Goal: Communication & Community: Answer question/provide support

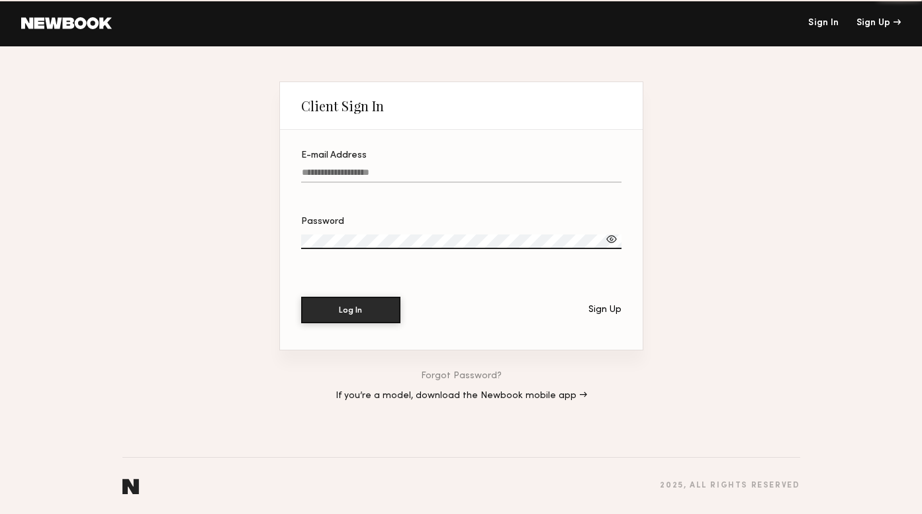
type input "**********"
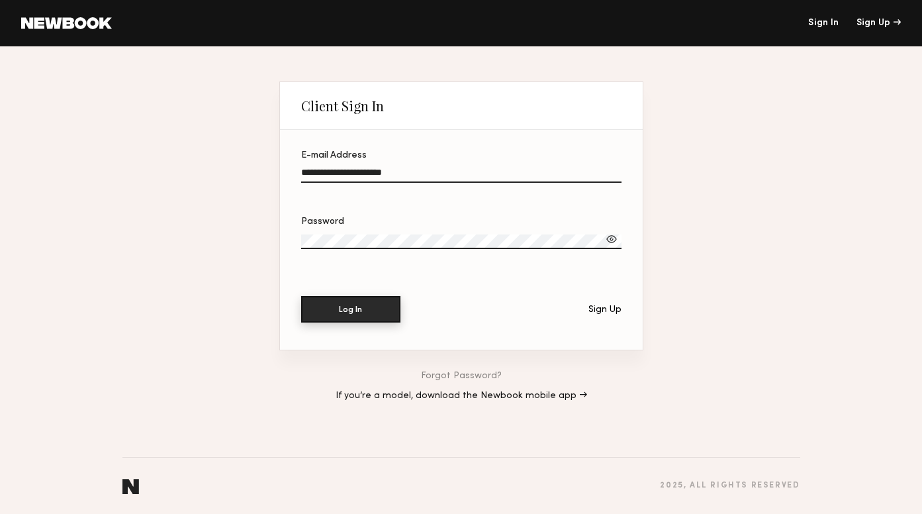
click at [346, 310] on button "Log In" at bounding box center [350, 309] width 99 height 26
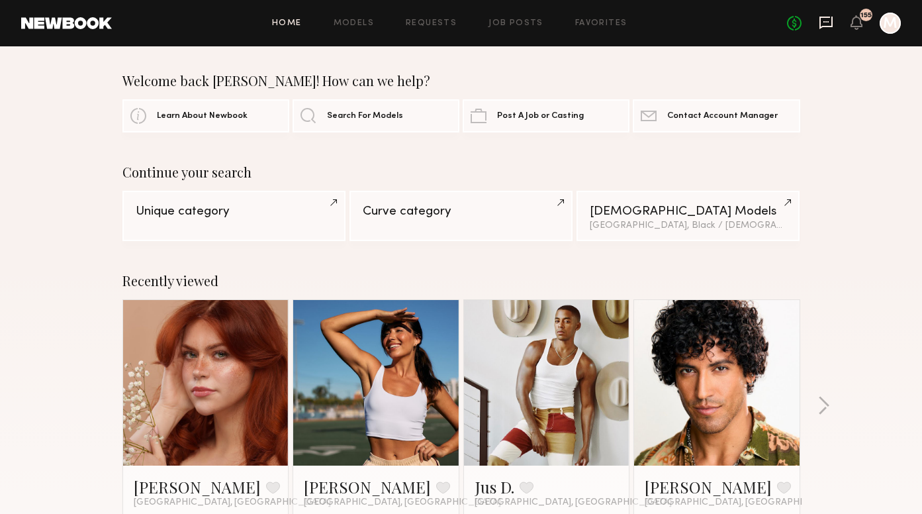
click at [832, 22] on icon at bounding box center [826, 23] width 13 height 13
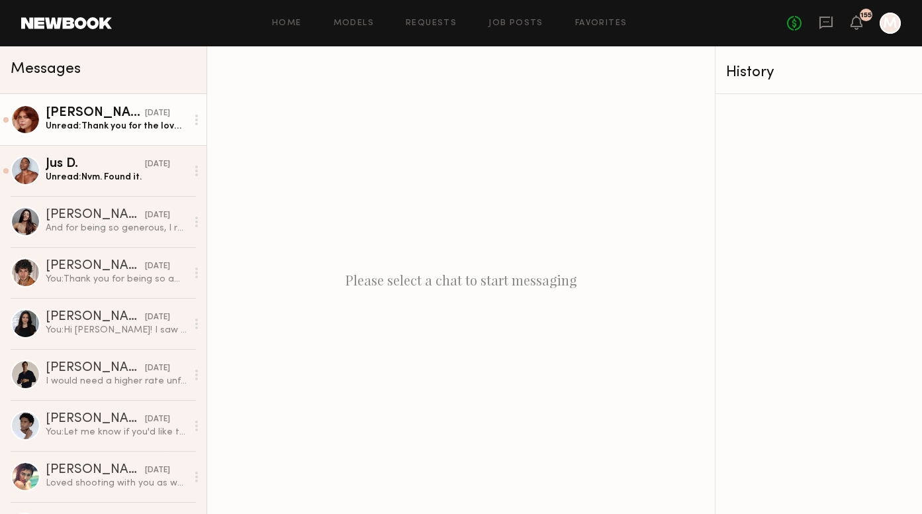
click at [94, 115] on div "[PERSON_NAME]" at bounding box center [95, 113] width 99 height 13
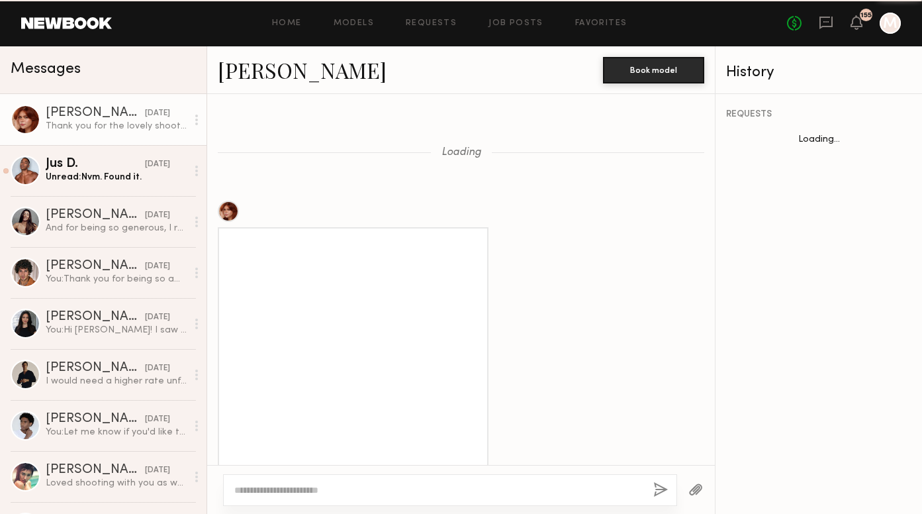
scroll to position [1166, 0]
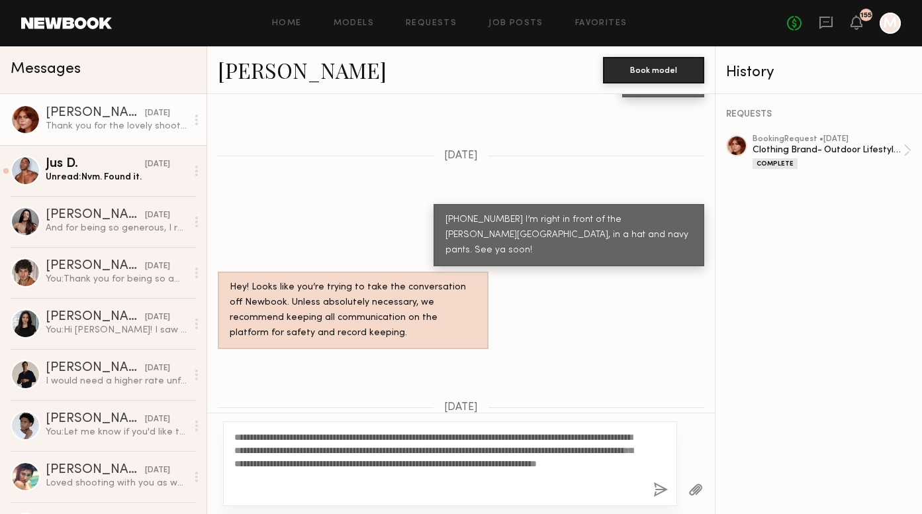
type textarea "**********"
click at [663, 487] on button "button" at bounding box center [660, 490] width 15 height 17
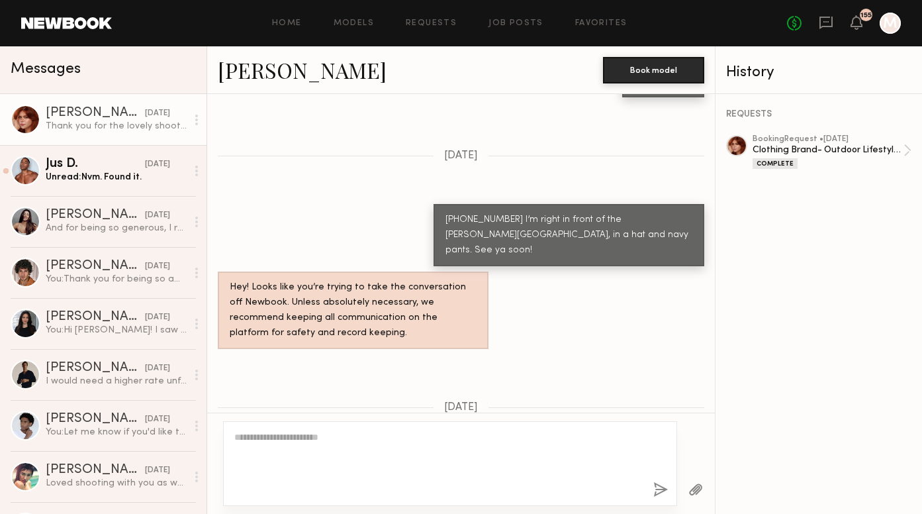
scroll to position [1507, 0]
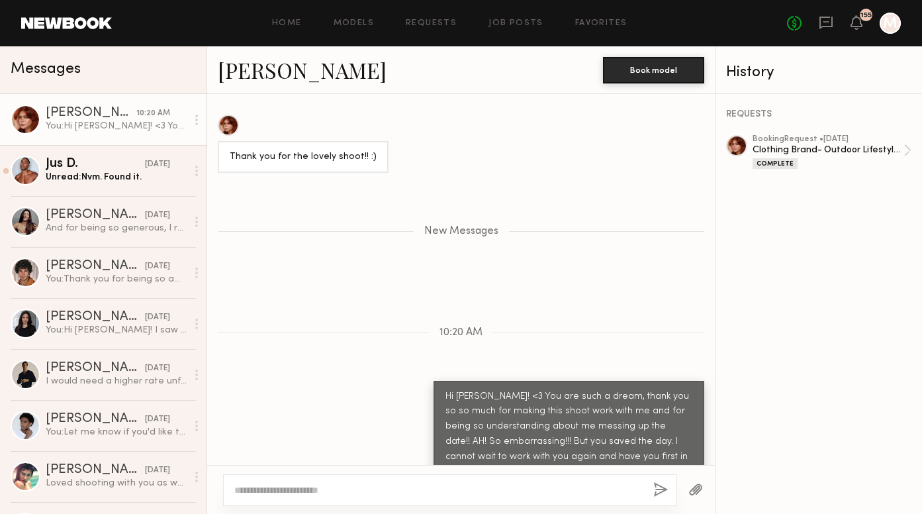
click at [331, 484] on textarea at bounding box center [438, 489] width 408 height 13
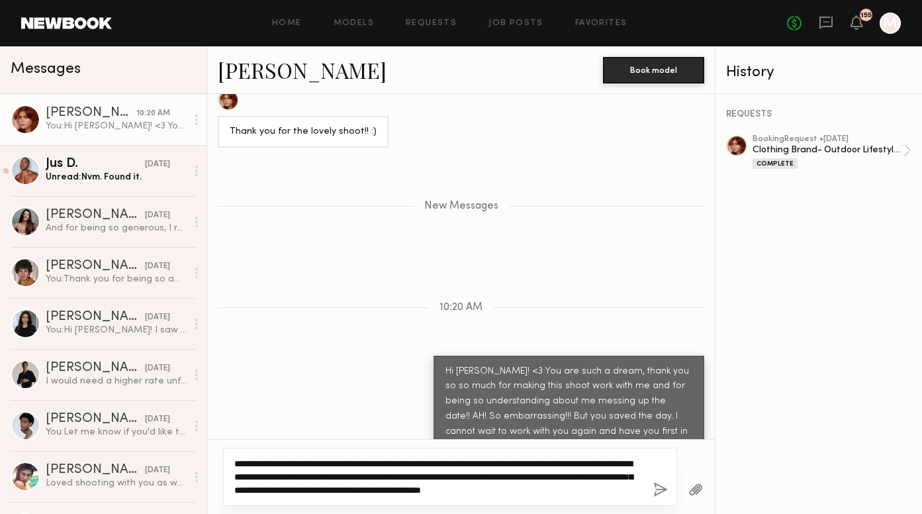
scroll to position [1546, 0]
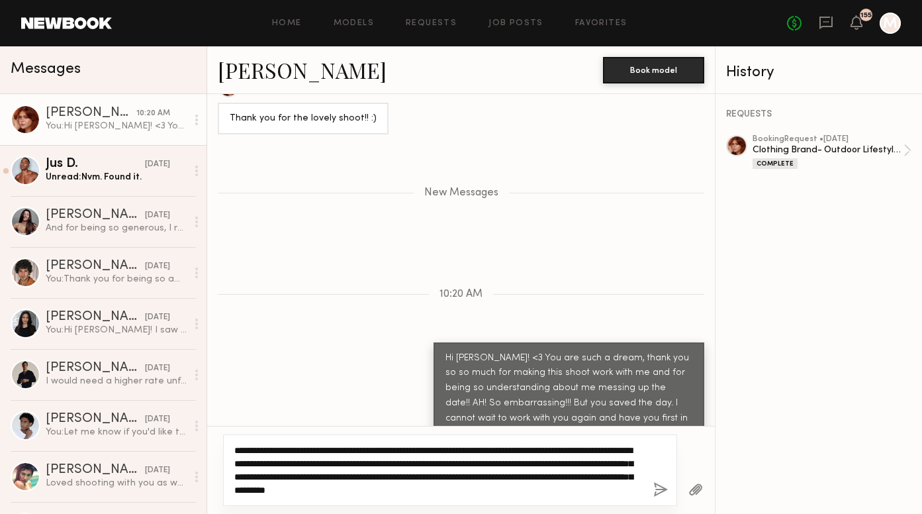
type textarea "**********"
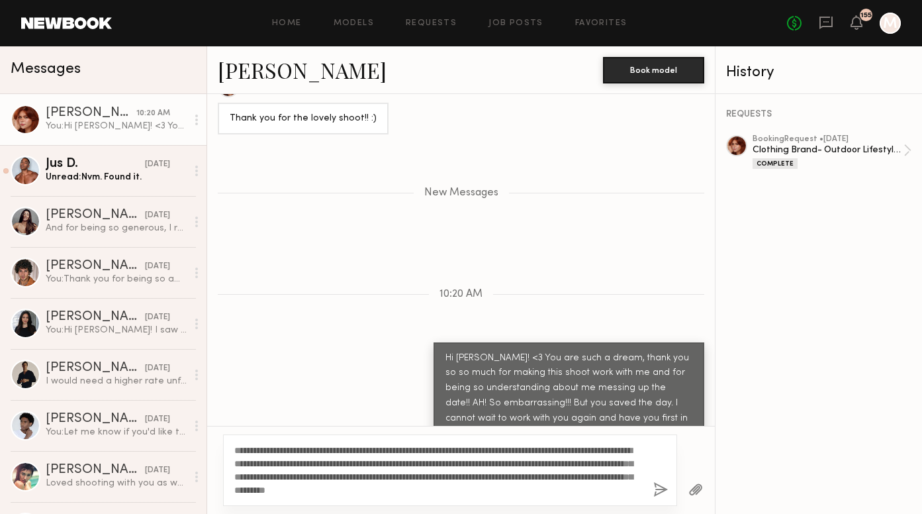
click at [663, 491] on button "button" at bounding box center [660, 490] width 15 height 17
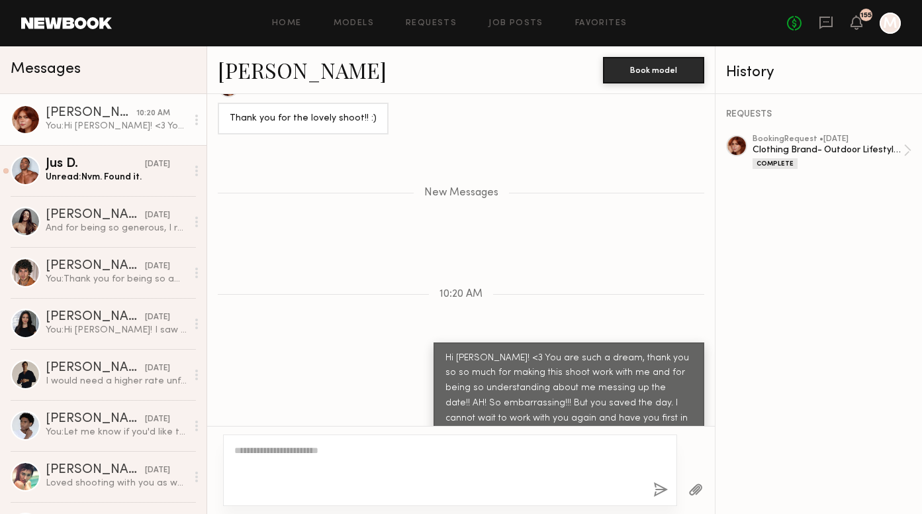
scroll to position [1662, 0]
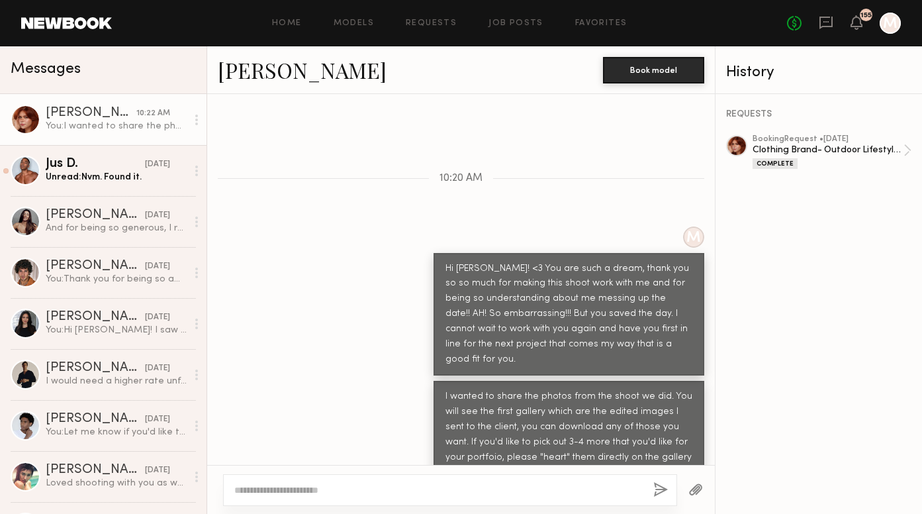
click at [596, 486] on textarea at bounding box center [438, 489] width 408 height 13
paste textarea "**********"
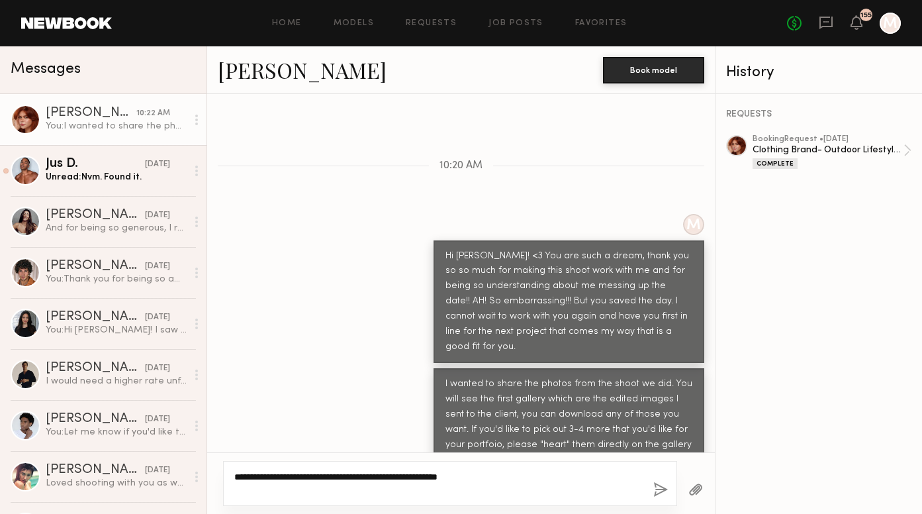
type textarea "**********"
click at [658, 489] on button "button" at bounding box center [660, 490] width 15 height 17
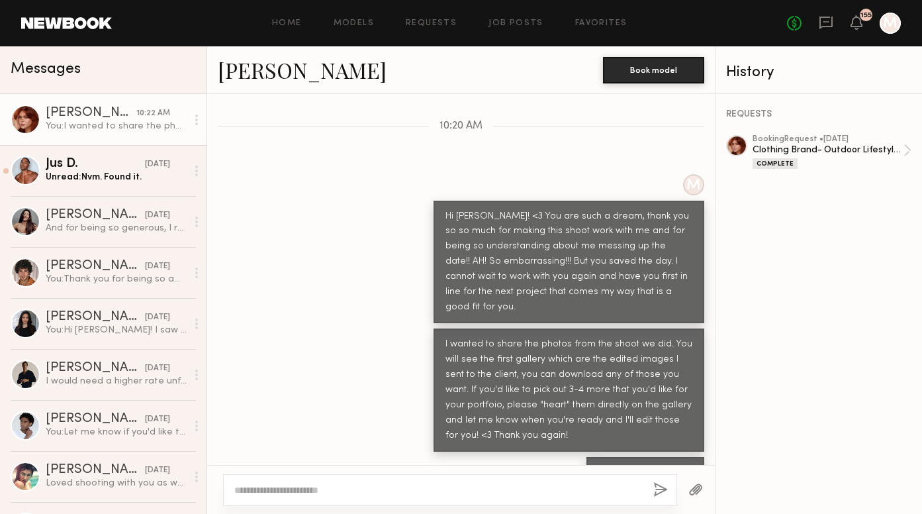
click at [622, 493] on textarea at bounding box center [438, 489] width 408 height 13
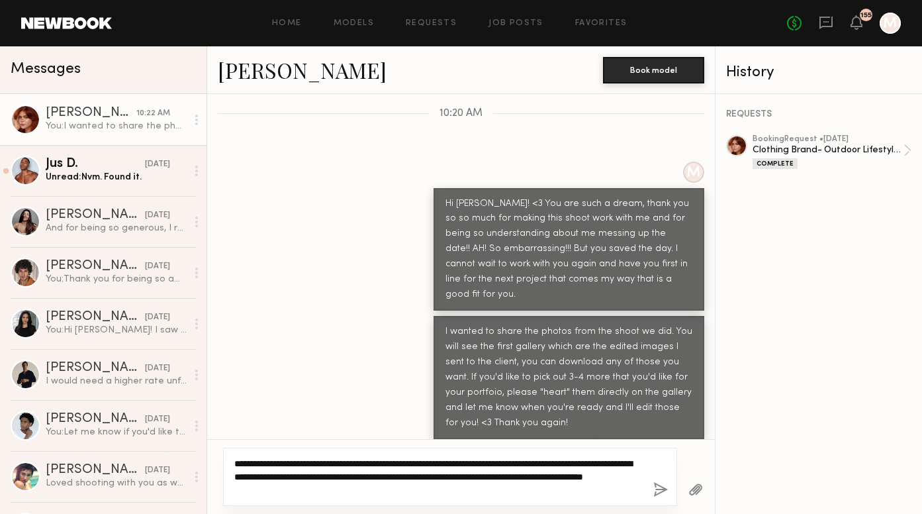
type textarea "**********"
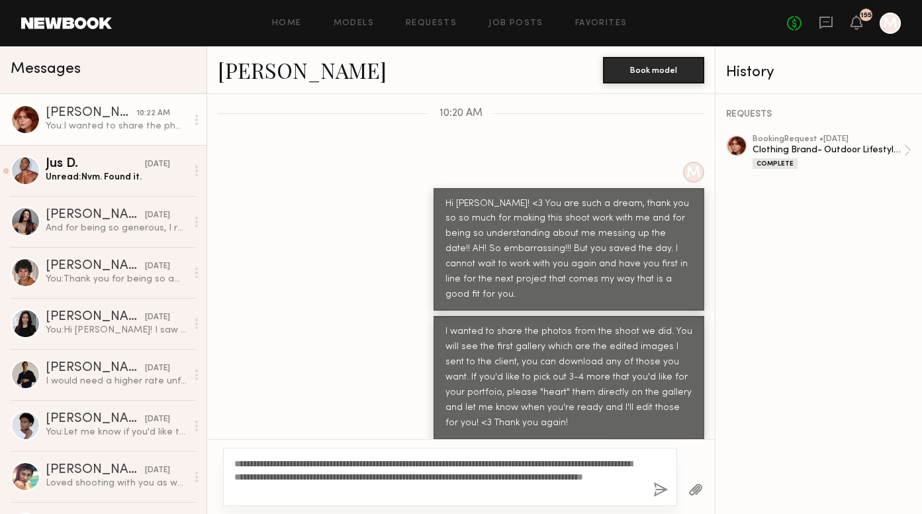
click at [661, 488] on button "button" at bounding box center [660, 490] width 15 height 17
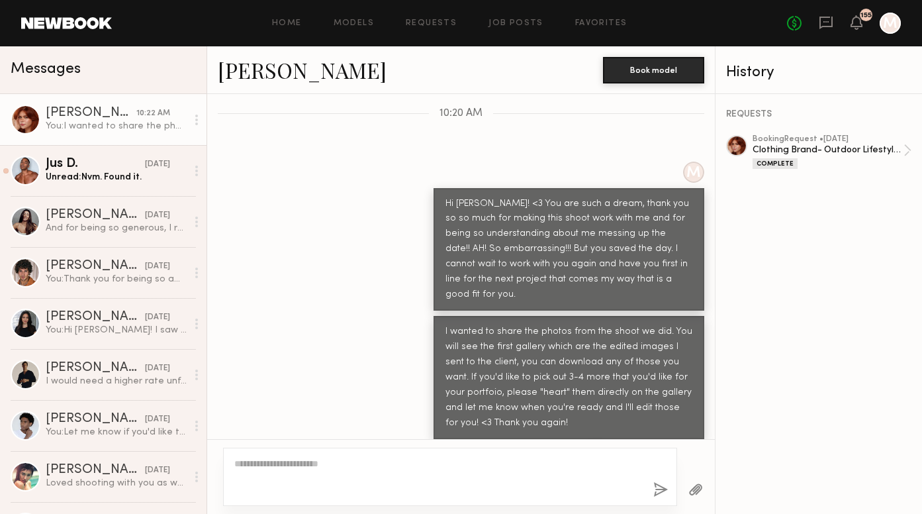
scroll to position [1797, 0]
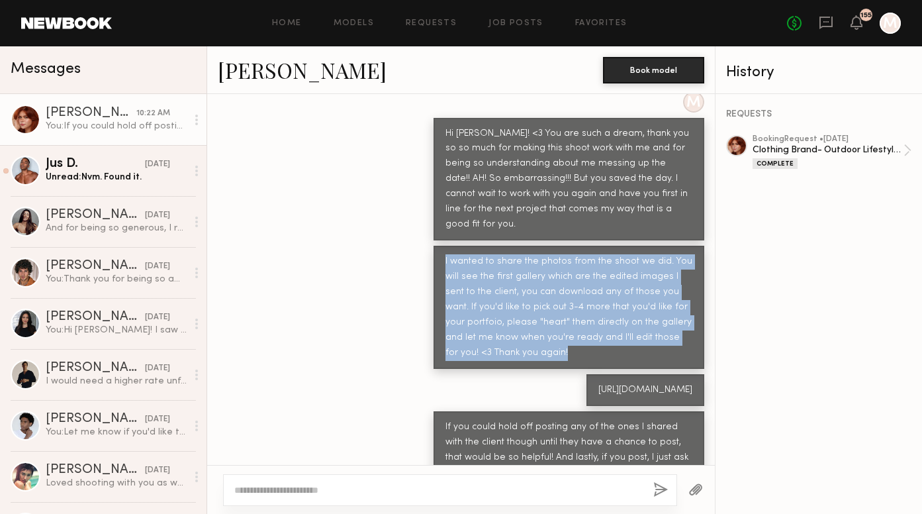
drag, startPoint x: 524, startPoint y: 302, endPoint x: 444, endPoint y: 216, distance: 116.6
click at [444, 246] on div "I wanted to share the photos from the shoot we did. You will see the first gall…" at bounding box center [569, 307] width 271 height 123
copy div "I wanted to share the photos from the shoot we did. You will see the first gall…"
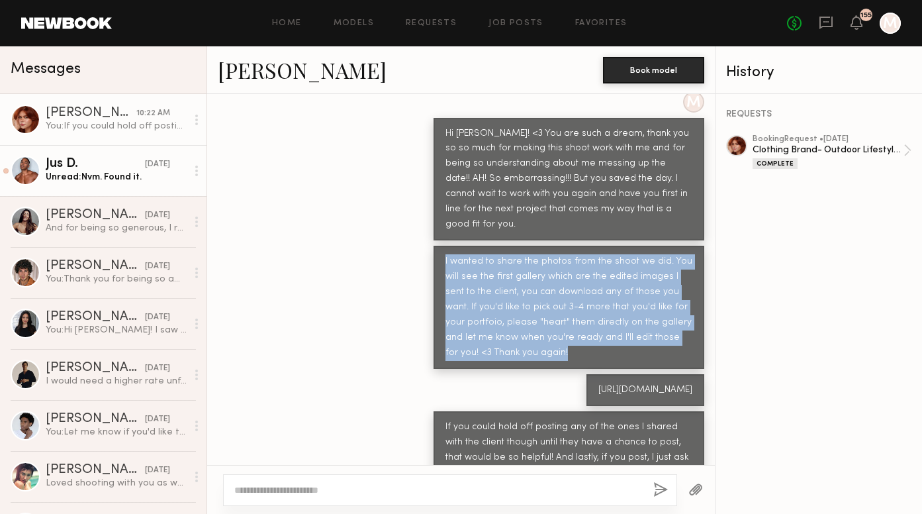
click at [100, 175] on div "Unread: Nvm. Found it." at bounding box center [116, 177] width 141 height 13
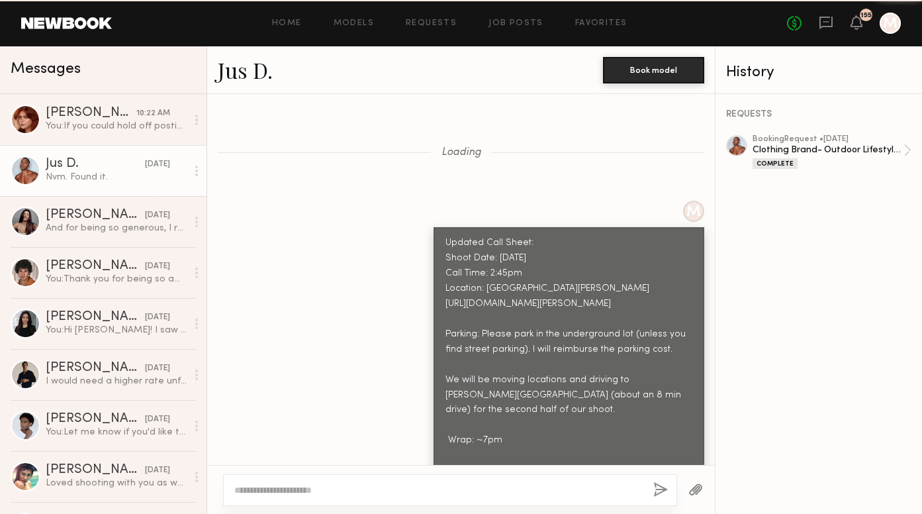
scroll to position [1443, 0]
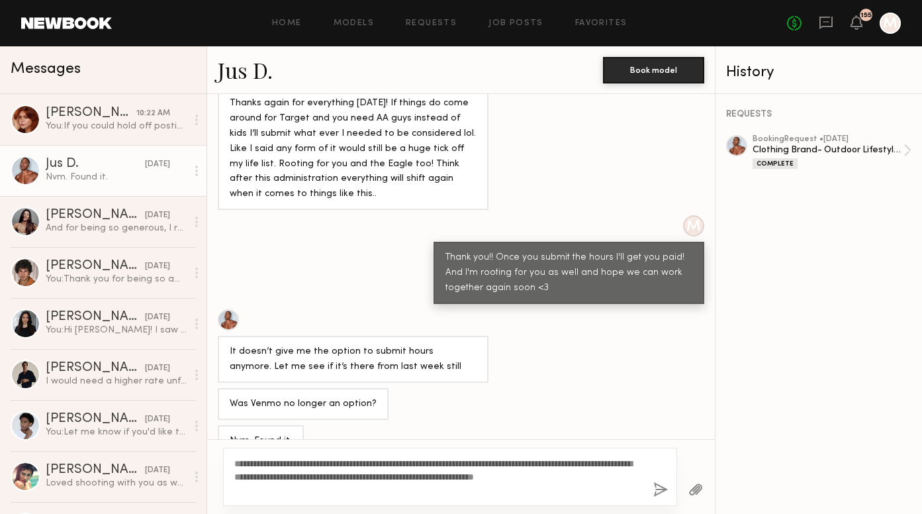
click at [297, 465] on textarea "**********" at bounding box center [438, 477] width 408 height 40
type textarea "**********"
click at [661, 485] on button "button" at bounding box center [660, 490] width 15 height 17
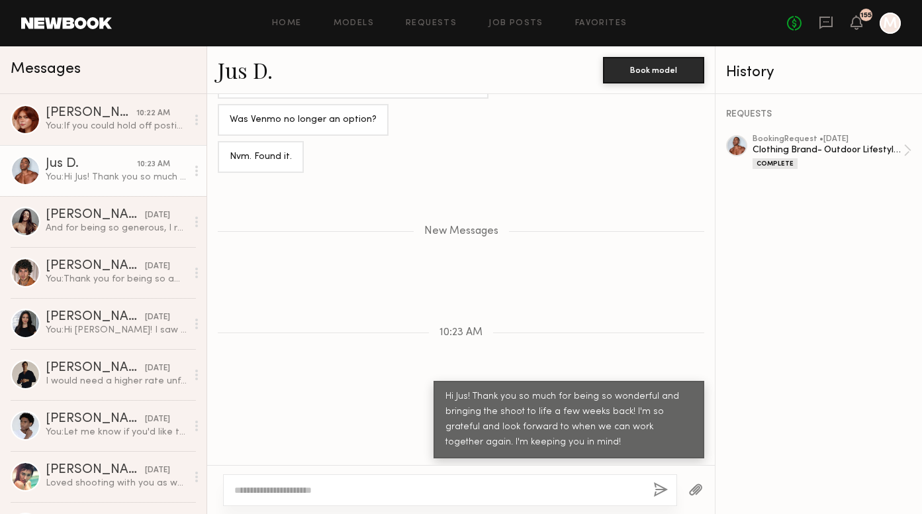
click at [546, 485] on textarea at bounding box center [438, 489] width 408 height 13
paste textarea "**********"
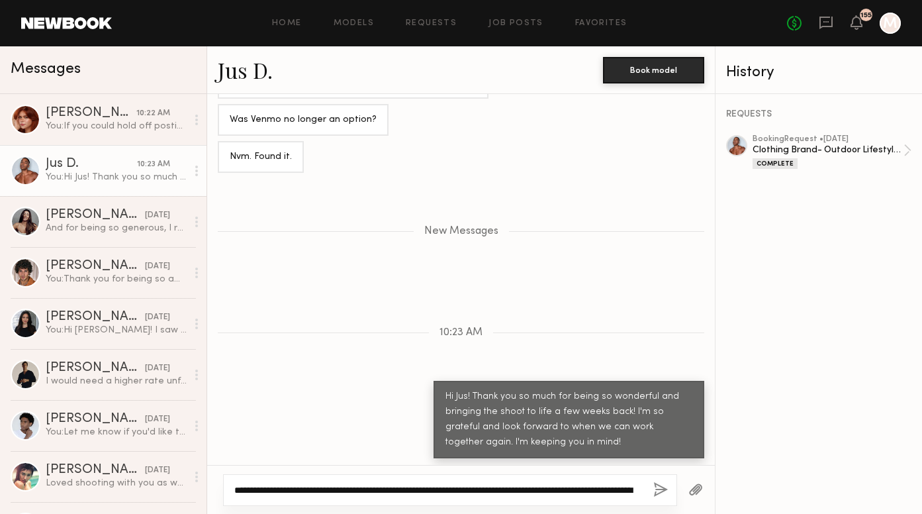
scroll to position [1752, 0]
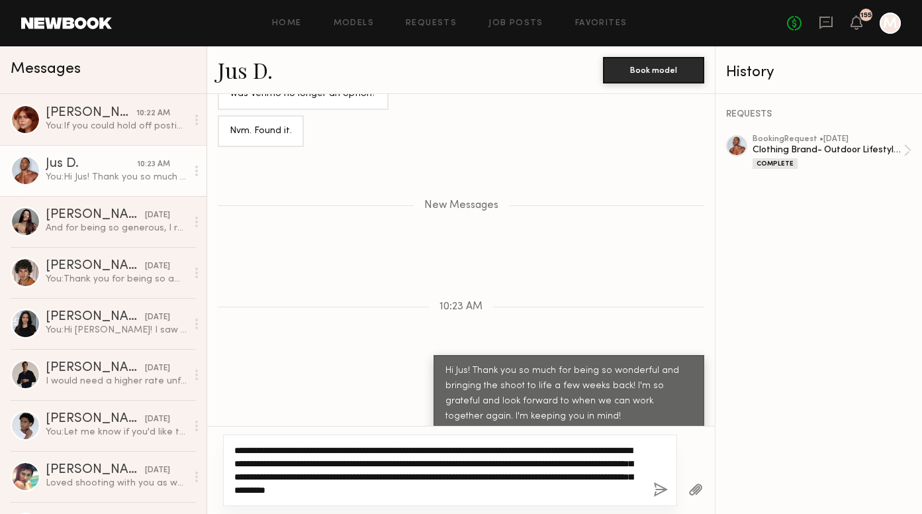
click at [568, 450] on textarea "**********" at bounding box center [438, 470] width 408 height 53
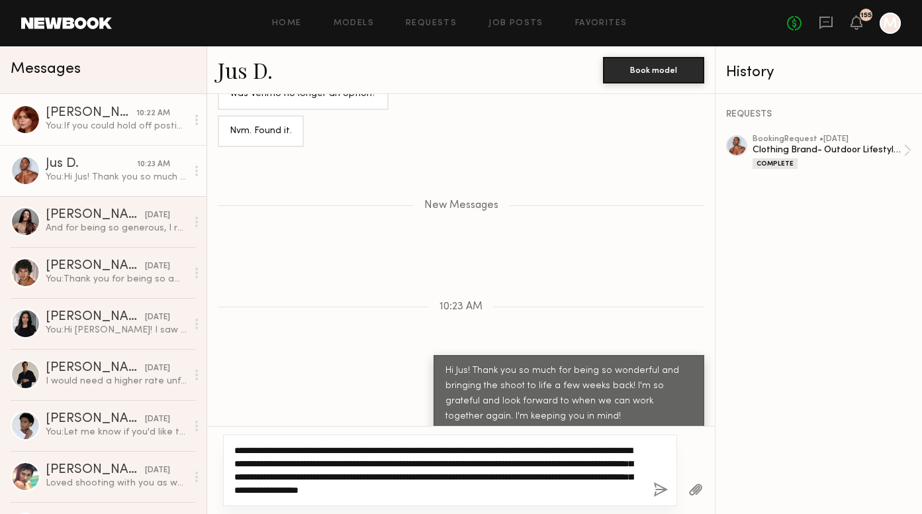
type textarea "**********"
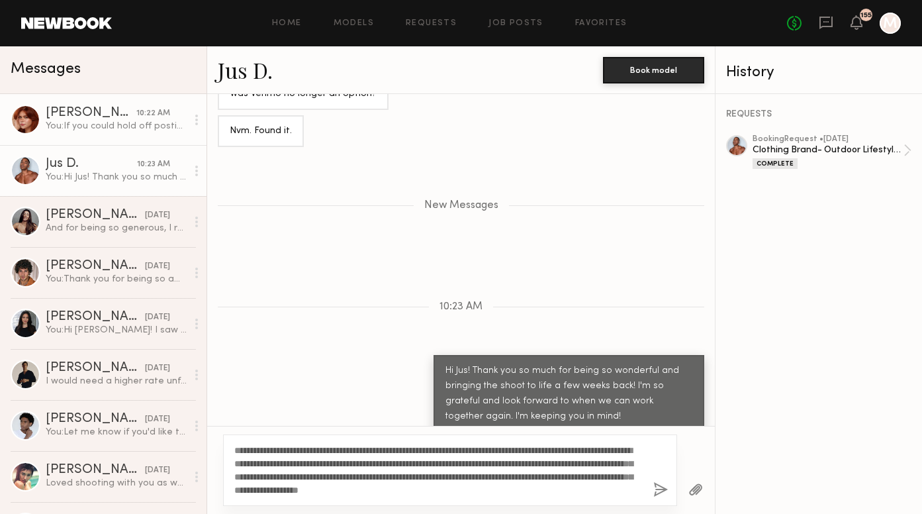
click at [114, 127] on div "You: If you could hold off posting any of the ones I shared with the client tho…" at bounding box center [116, 126] width 141 height 13
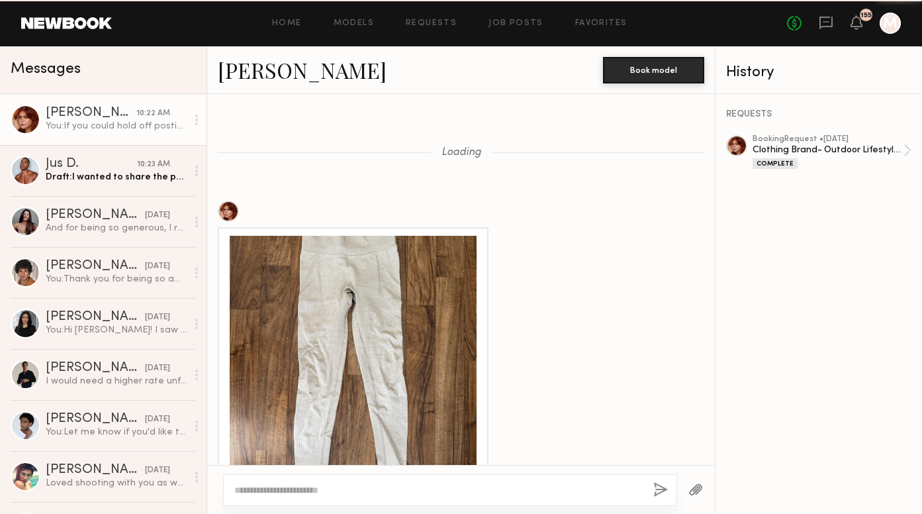
scroll to position [1696, 0]
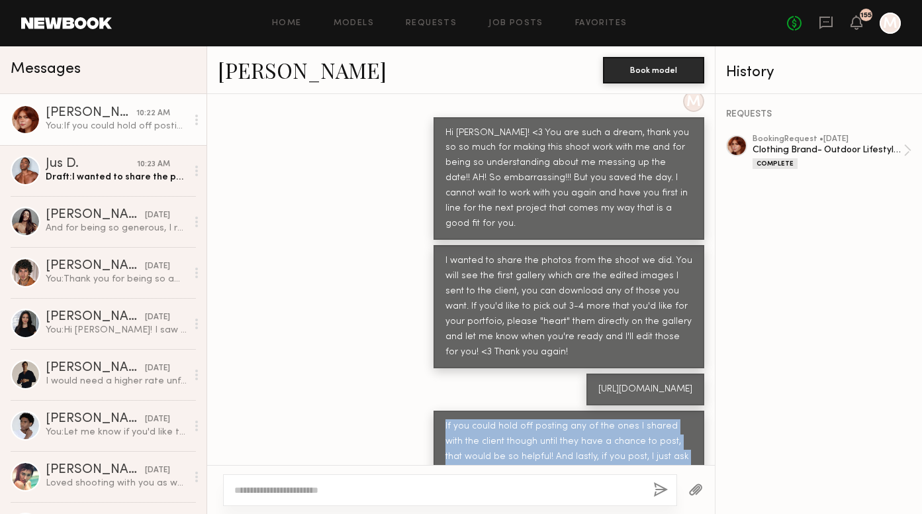
drag, startPoint x: 665, startPoint y: 435, endPoint x: 442, endPoint y: 390, distance: 227.6
click at [442, 410] on div "If you could hold off posting any of the ones I shared with the client though u…" at bounding box center [569, 448] width 271 height 77
copy div "If you could hold off posting any of the ones I shared with the client though u…"
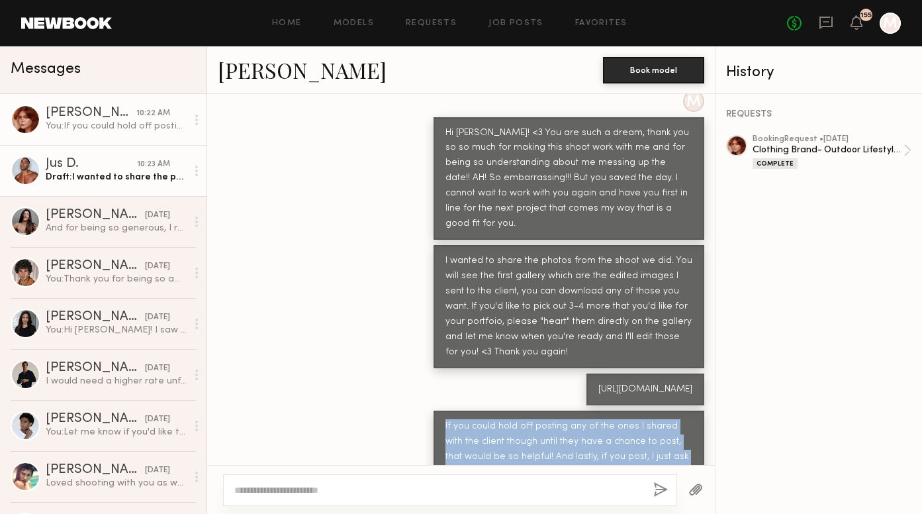
click at [106, 173] on div "Draft: I wanted to share the photos from the shoot we did. You will see the fir…" at bounding box center [116, 177] width 141 height 13
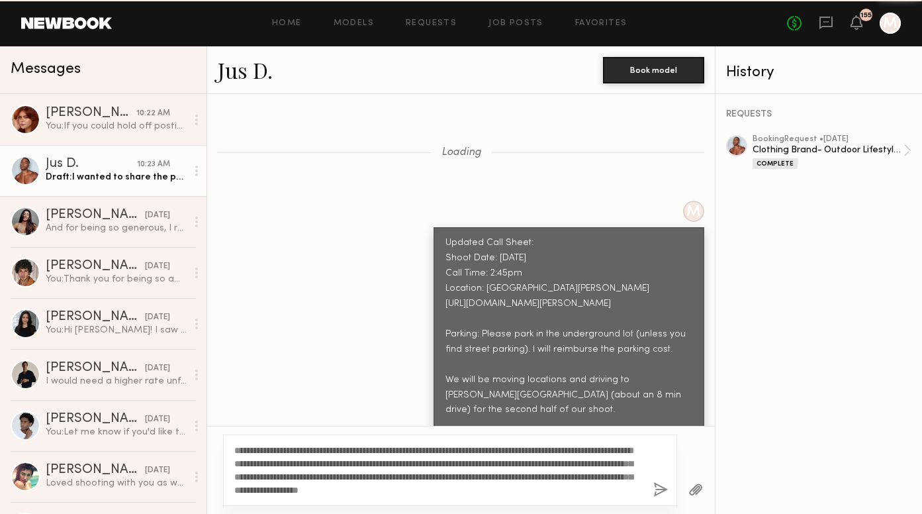
scroll to position [1626, 0]
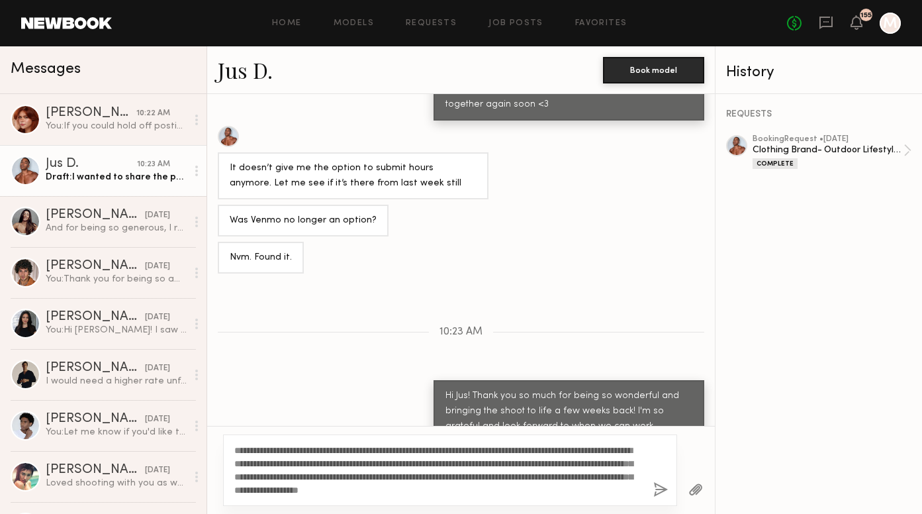
drag, startPoint x: 601, startPoint y: 493, endPoint x: 509, endPoint y: 487, distance: 92.3
click at [509, 487] on textarea "**********" at bounding box center [438, 470] width 408 height 53
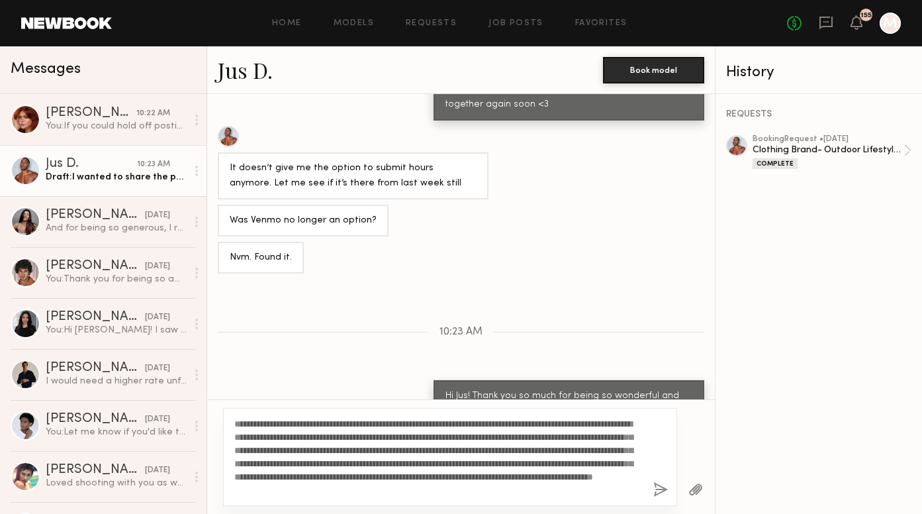
click at [356, 492] on textarea "**********" at bounding box center [438, 456] width 408 height 79
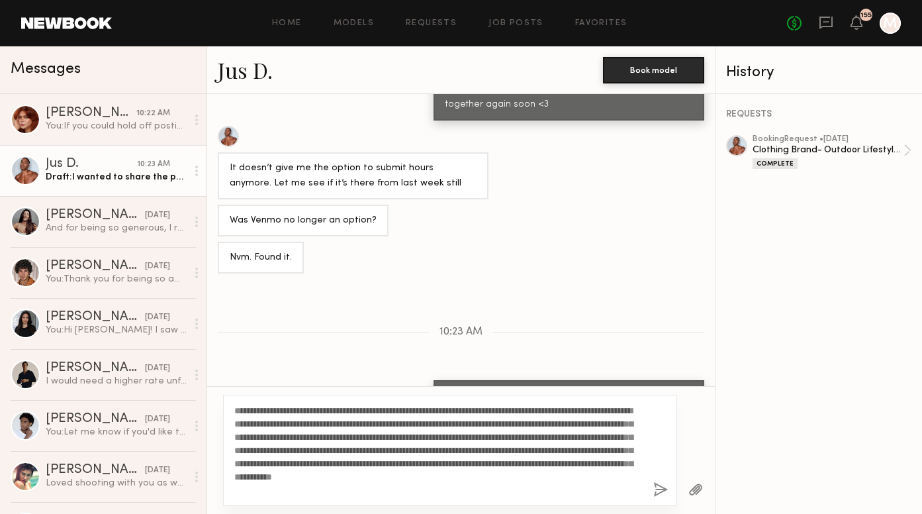
click at [566, 487] on textarea "**********" at bounding box center [438, 450] width 408 height 93
click at [444, 492] on textarea "**********" at bounding box center [438, 450] width 408 height 93
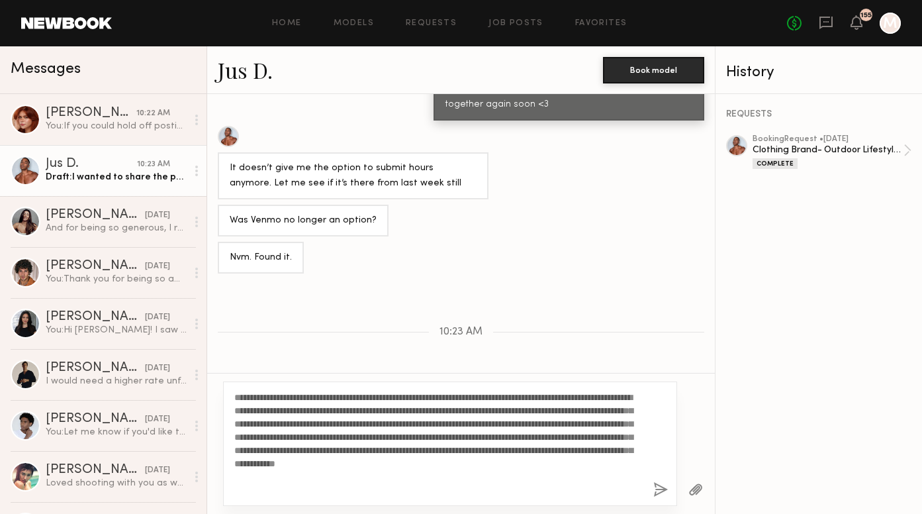
type textarea "**********"
click at [659, 493] on button "button" at bounding box center [660, 490] width 15 height 17
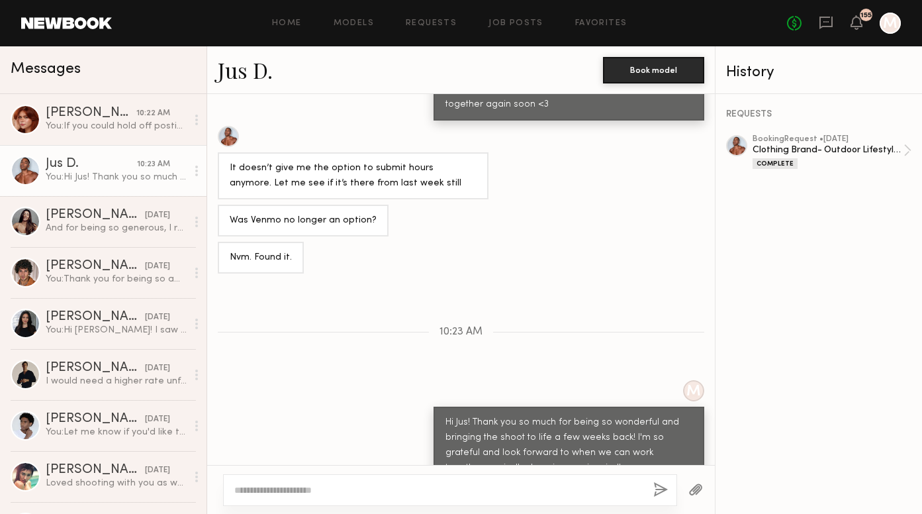
scroll to position [1842, 0]
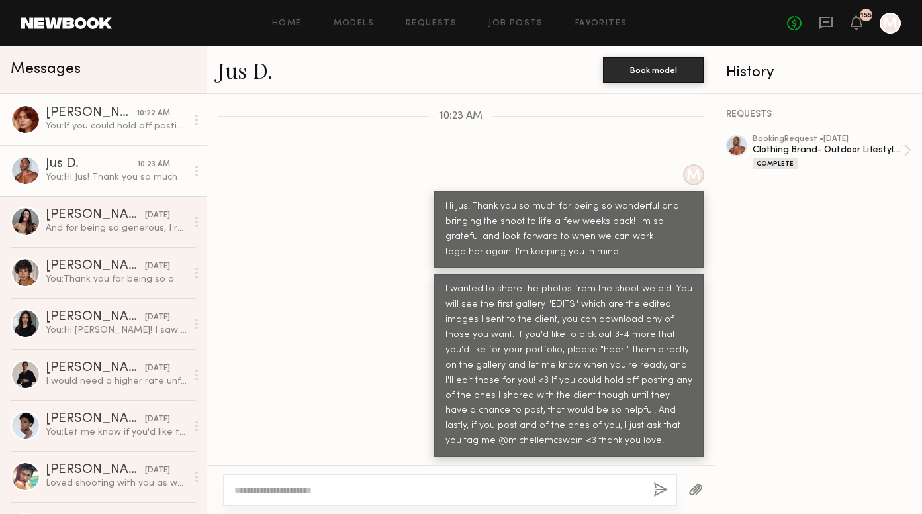
click at [104, 115] on div "[PERSON_NAME]" at bounding box center [91, 113] width 91 height 13
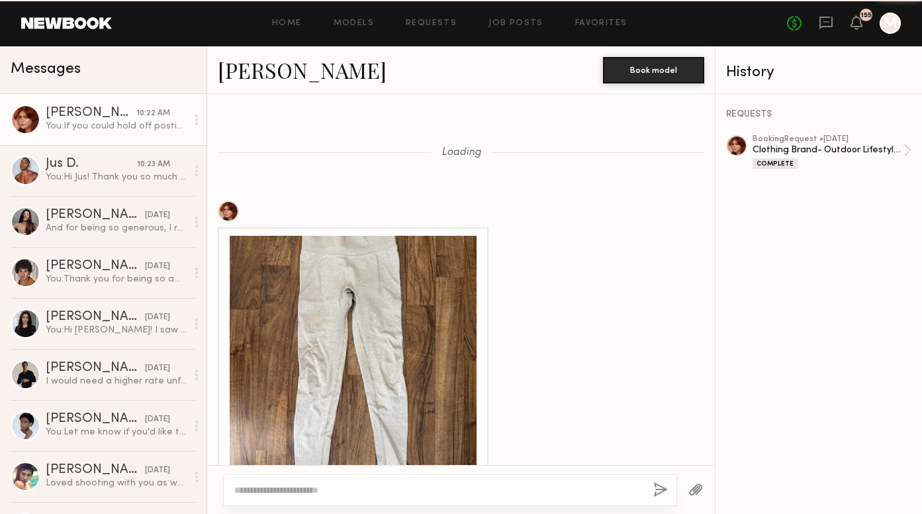
scroll to position [1696, 0]
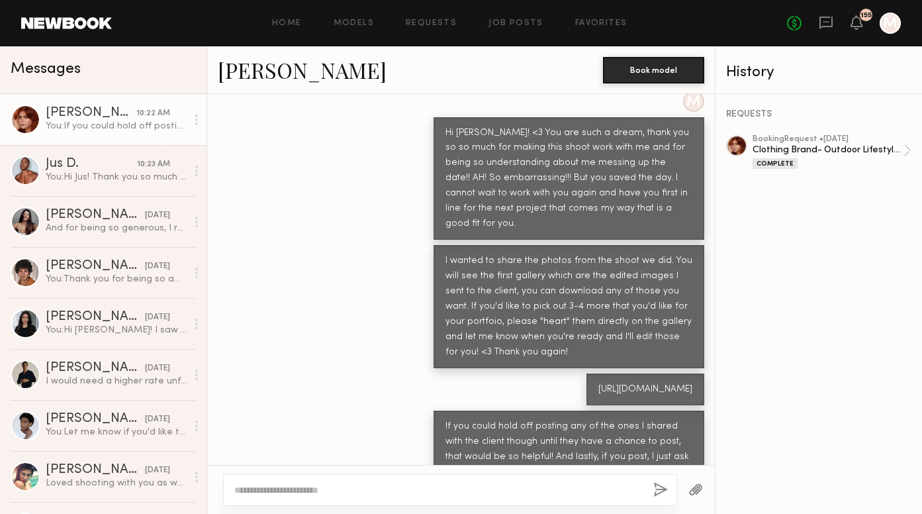
drag, startPoint x: 508, startPoint y: 356, endPoint x: 443, endPoint y: 344, distance: 66.7
click at [587, 373] on div "[URL][DOMAIN_NAME]" at bounding box center [646, 389] width 118 height 32
copy div "[URL][DOMAIN_NAME]"
click at [89, 94] on link "[PERSON_NAME] 10:22 AM You: If you could hold off posting any of the ones I sha…" at bounding box center [103, 119] width 207 height 51
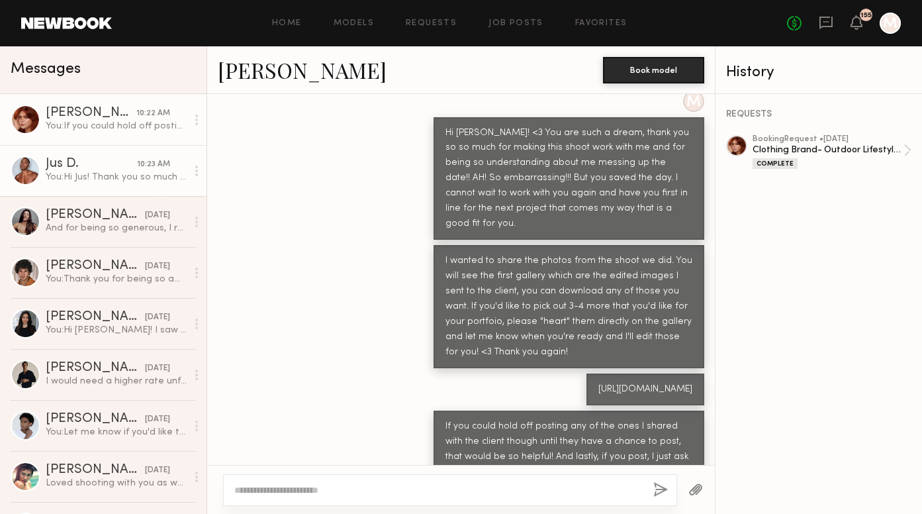
click at [100, 175] on div "You: Hi Jus! Thank you so much for being so wonderful and bringing the shoot to…" at bounding box center [116, 177] width 141 height 13
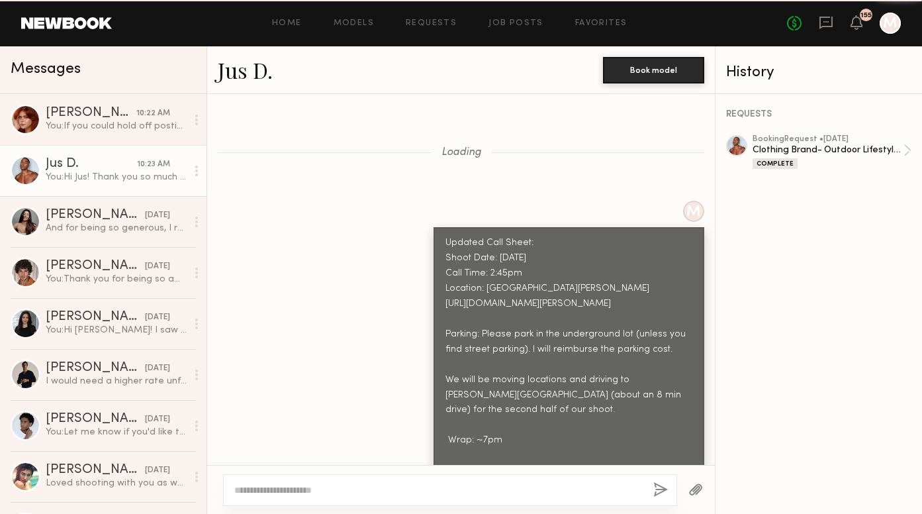
scroll to position [1842, 0]
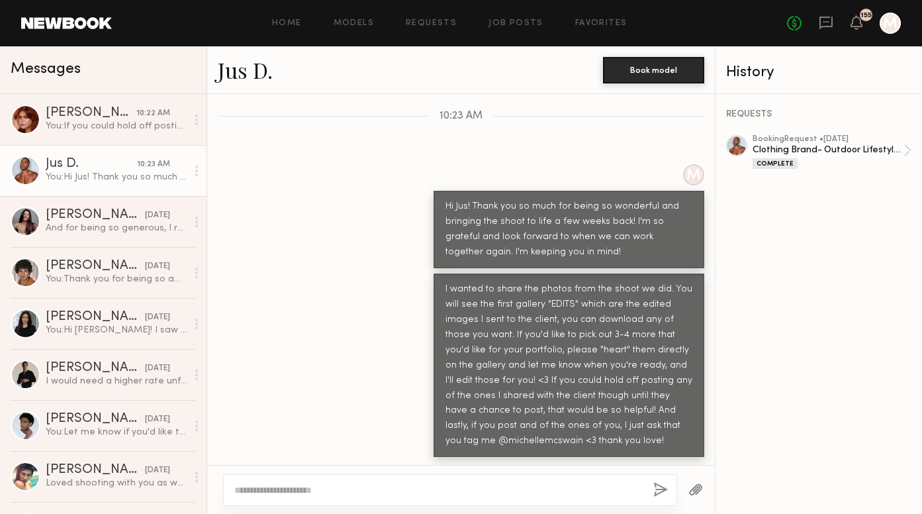
click at [329, 487] on textarea at bounding box center [438, 489] width 408 height 13
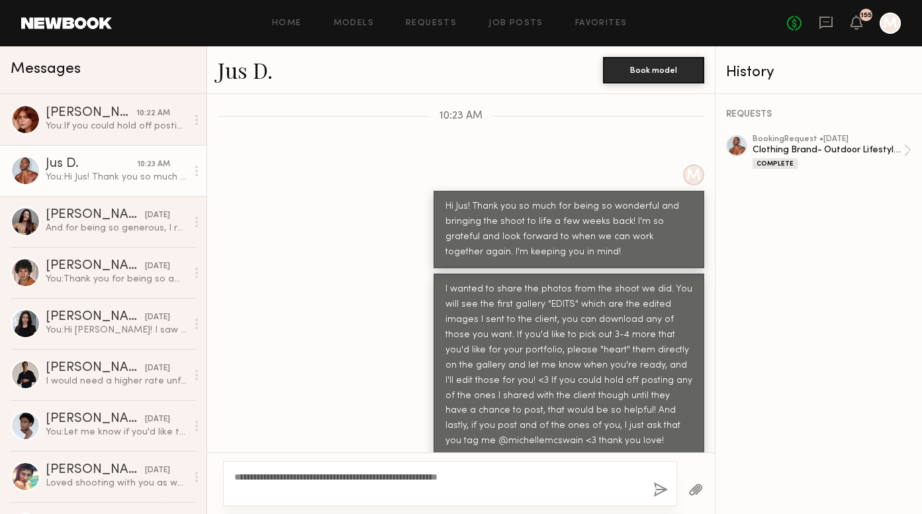
type textarea "**********"
click at [659, 486] on button "button" at bounding box center [660, 490] width 15 height 17
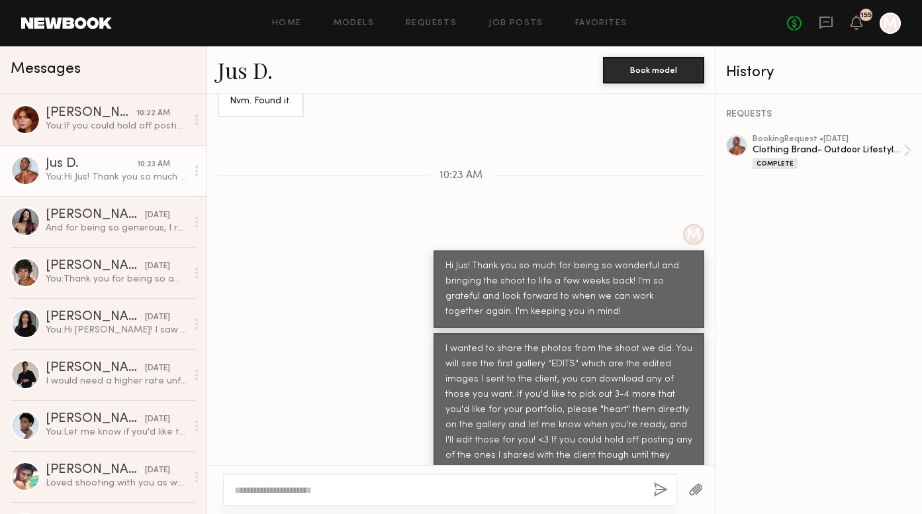
scroll to position [1768, 0]
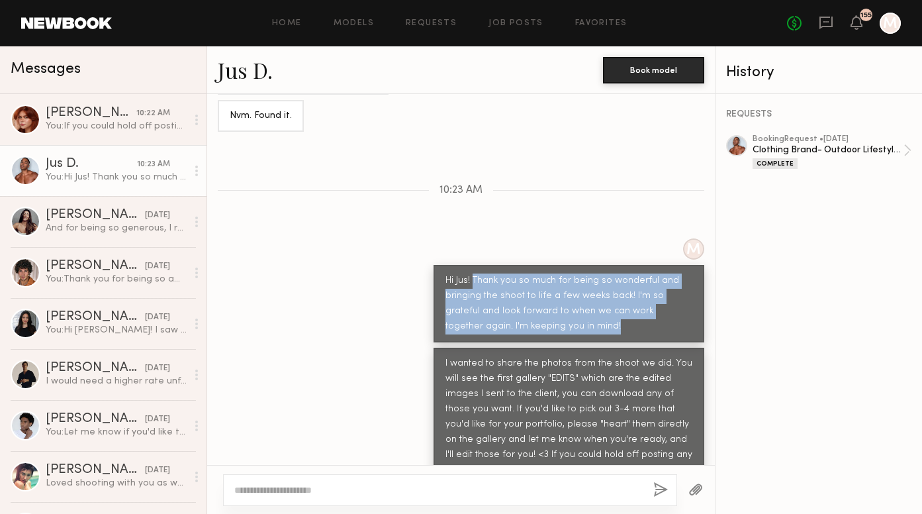
drag, startPoint x: 546, startPoint y: 328, endPoint x: 473, endPoint y: 281, distance: 86.7
click at [473, 281] on div "Hi Jus! Thank you so much for being so wonderful and bringing the shoot to life…" at bounding box center [569, 303] width 247 height 61
copy div "Thank you so much for being so wonderful and bringing the shoot to life a few w…"
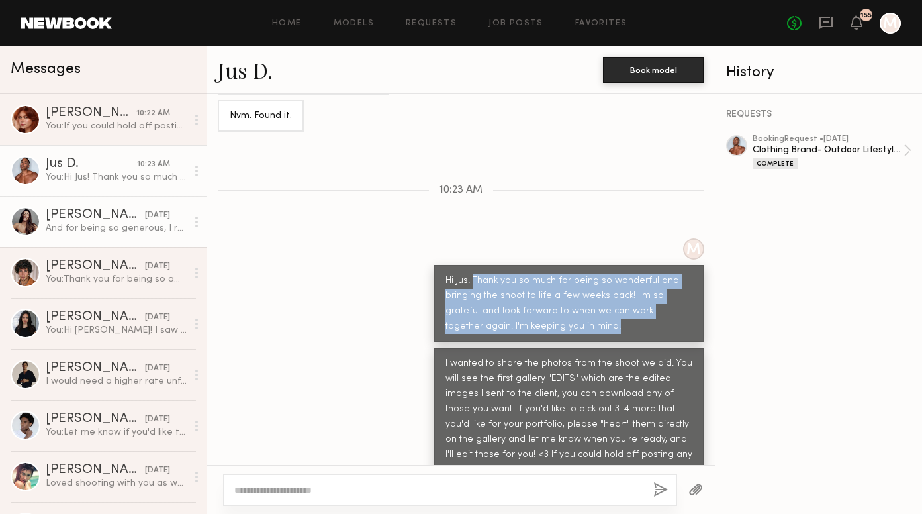
click at [79, 213] on div "[PERSON_NAME]" at bounding box center [95, 215] width 99 height 13
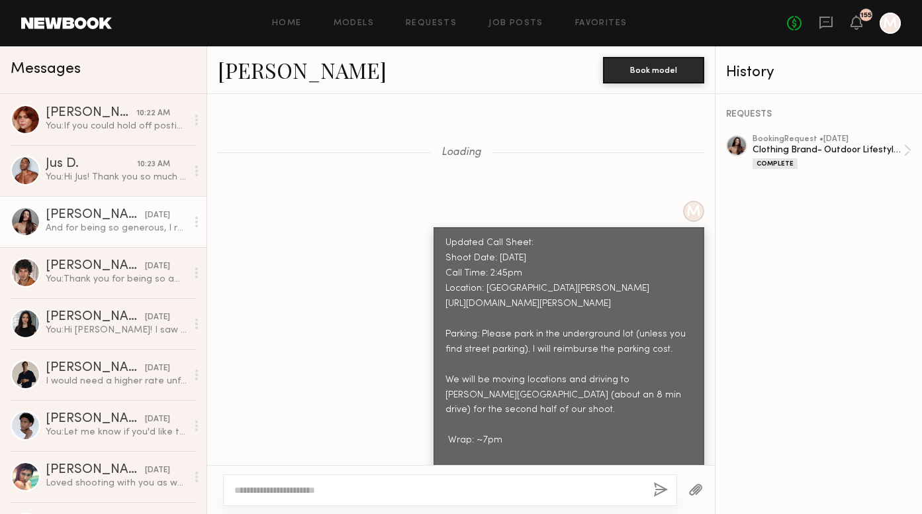
scroll to position [1221, 0]
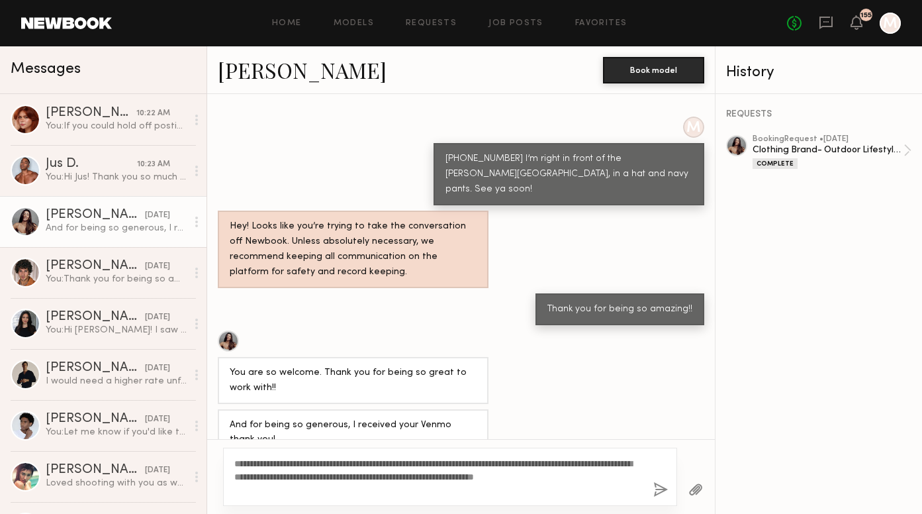
click at [453, 477] on textarea "**********" at bounding box center [438, 477] width 408 height 40
click at [574, 495] on textarea "**********" at bounding box center [438, 477] width 408 height 40
type textarea "**********"
click at [655, 487] on button "button" at bounding box center [660, 490] width 15 height 17
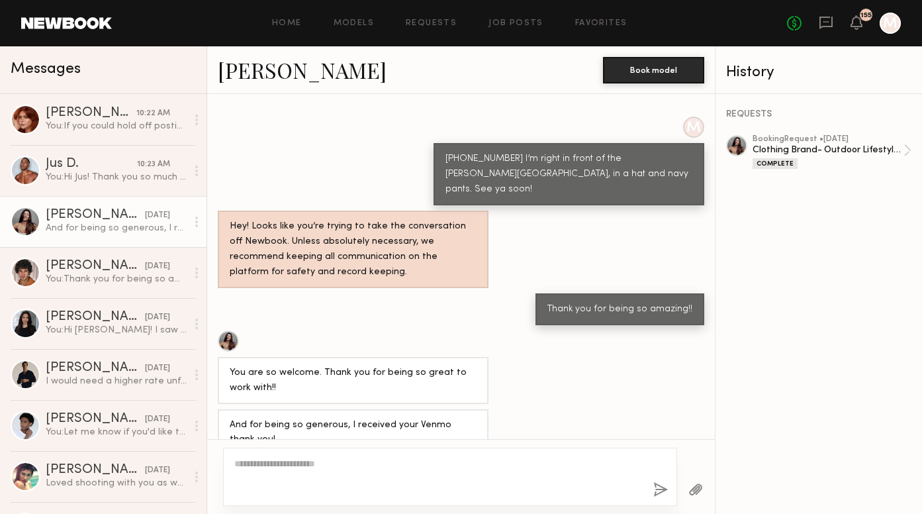
scroll to position [1504, 0]
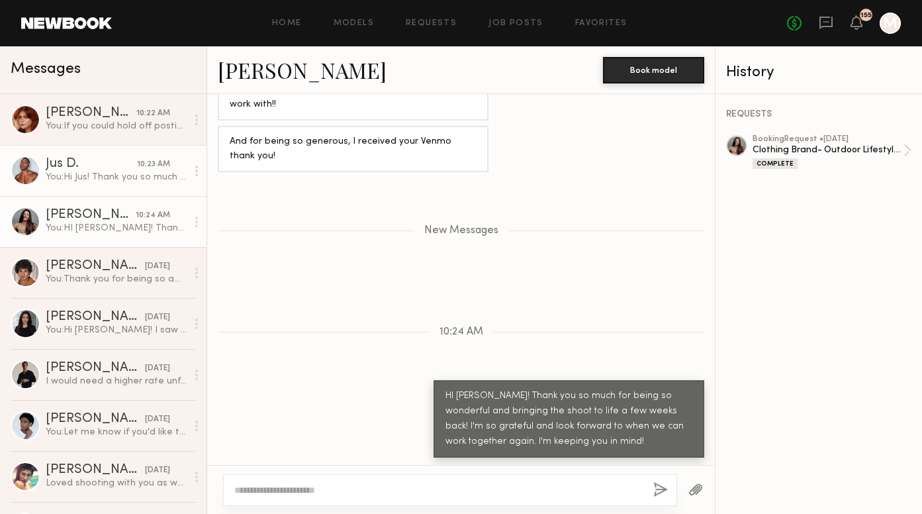
click at [145, 173] on div "You: Hi Jus! Thank you so much for being so wonderful and bringing the shoot to…" at bounding box center [116, 177] width 141 height 13
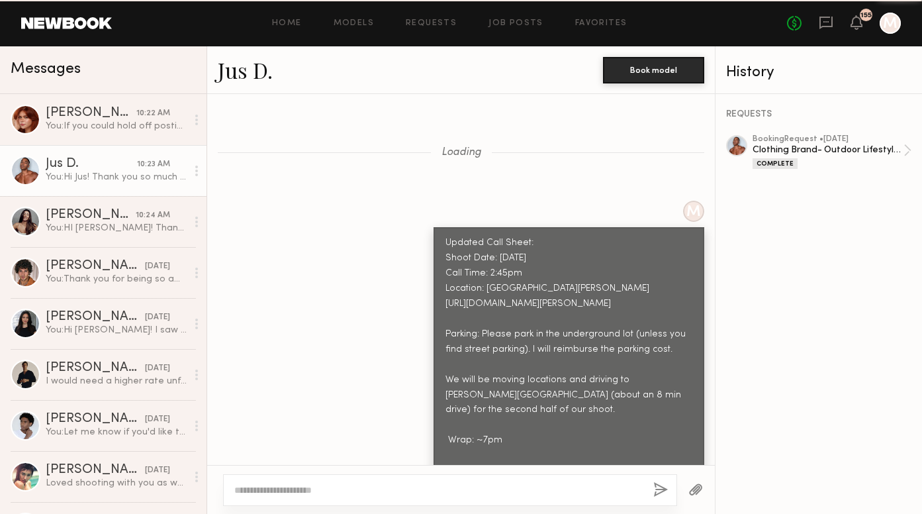
scroll to position [1894, 0]
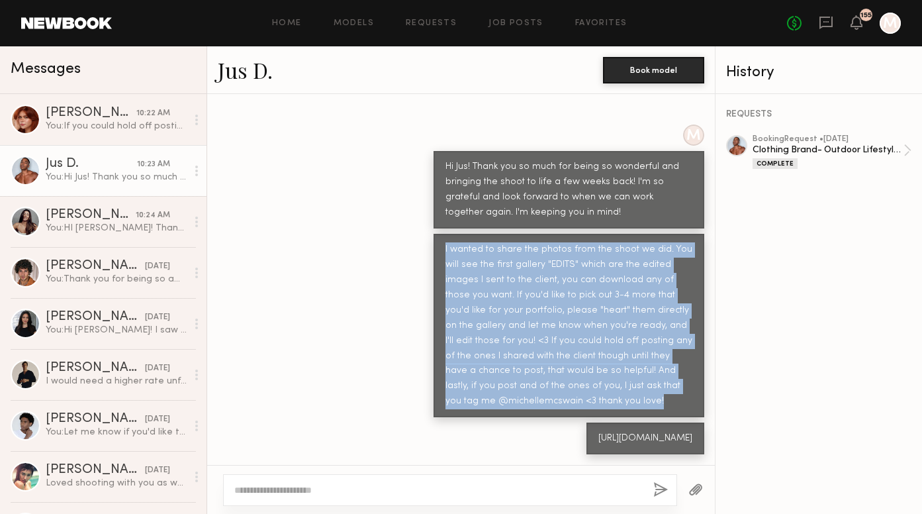
drag, startPoint x: 615, startPoint y: 384, endPoint x: 413, endPoint y: 234, distance: 251.7
click at [413, 234] on div "I wanted to share the photos from the shoot we did. You will see the first gall…" at bounding box center [461, 325] width 508 height 183
copy div "I wanted to share the photos from the shoot we did. You will see the first gall…"
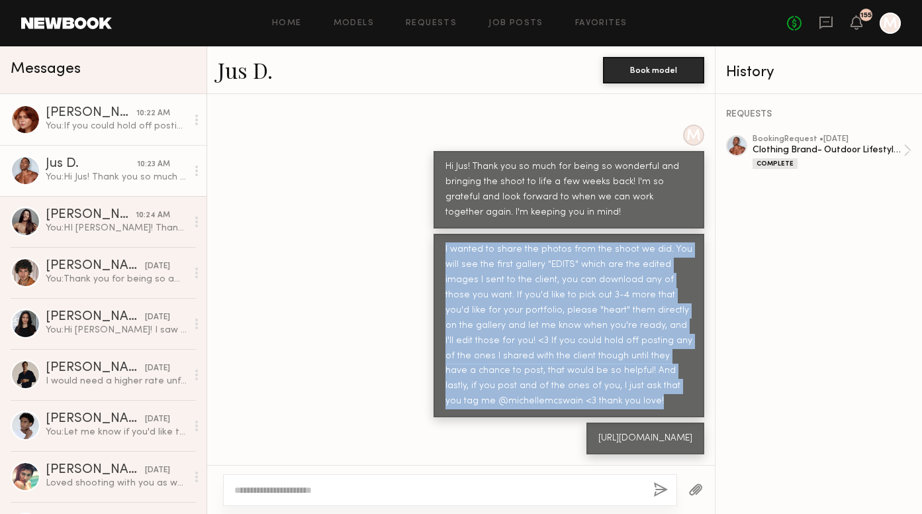
click at [56, 120] on div "You: If you could hold off posting any of the ones I shared with the client tho…" at bounding box center [116, 126] width 141 height 13
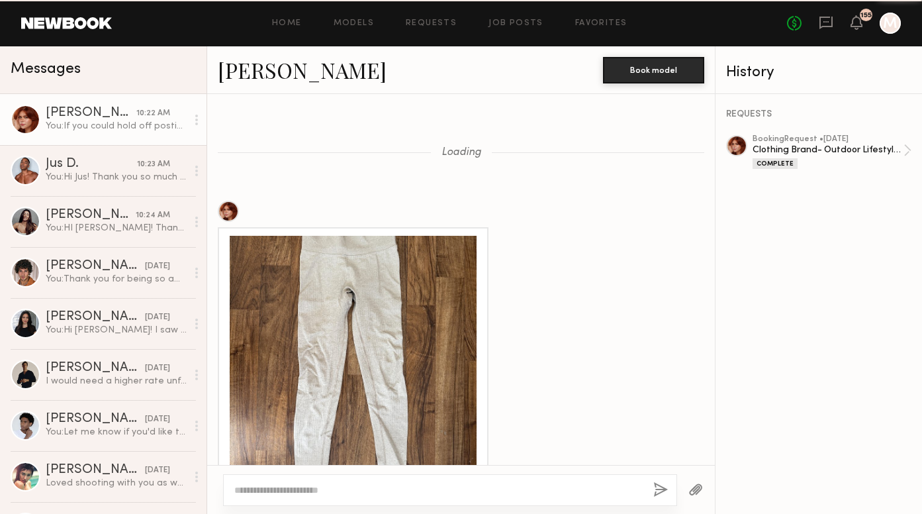
scroll to position [1696, 0]
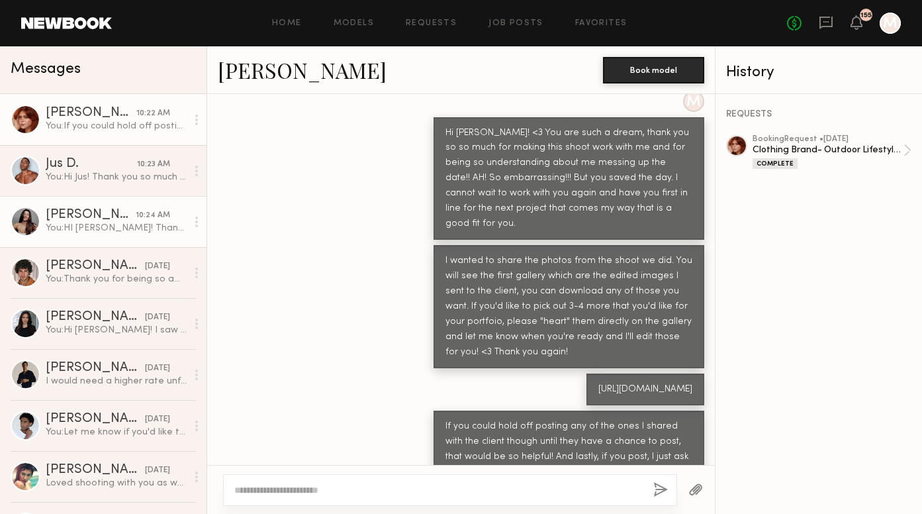
click at [107, 207] on link "[PERSON_NAME] 10:24 AM You: HI [PERSON_NAME]! Thank you so much for being so wo…" at bounding box center [103, 221] width 207 height 51
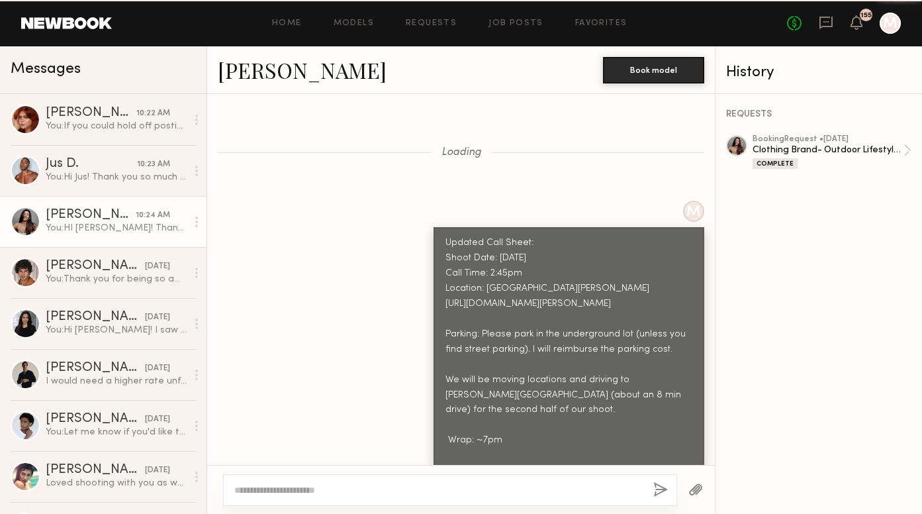
scroll to position [1403, 0]
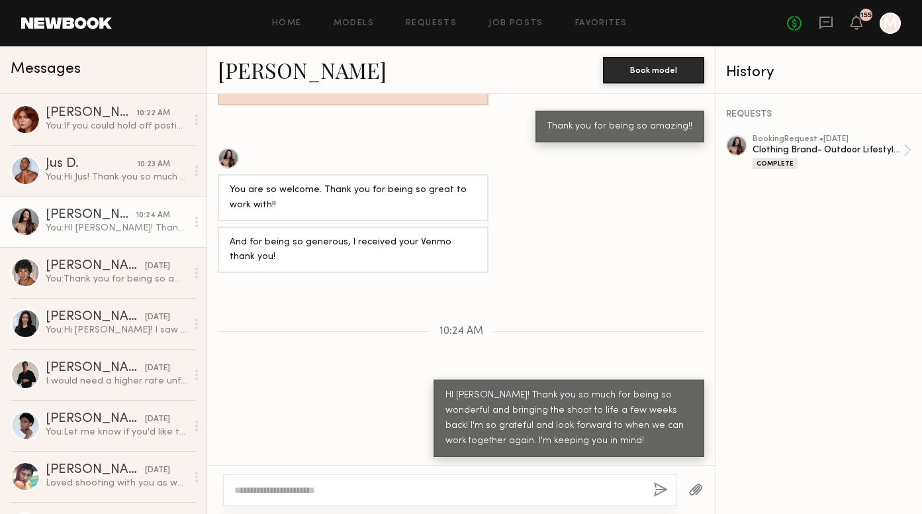
click at [315, 487] on textarea at bounding box center [438, 489] width 408 height 13
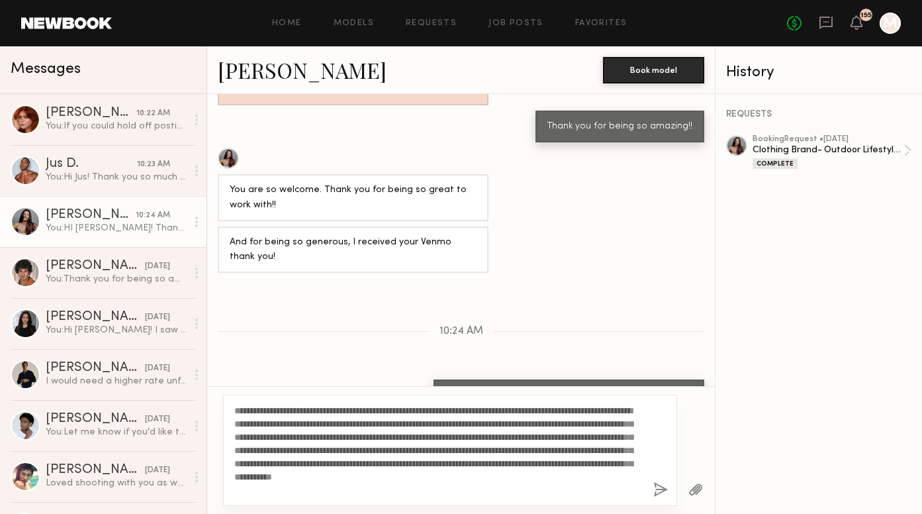
type textarea "**********"
click at [657, 486] on button "button" at bounding box center [660, 490] width 15 height 17
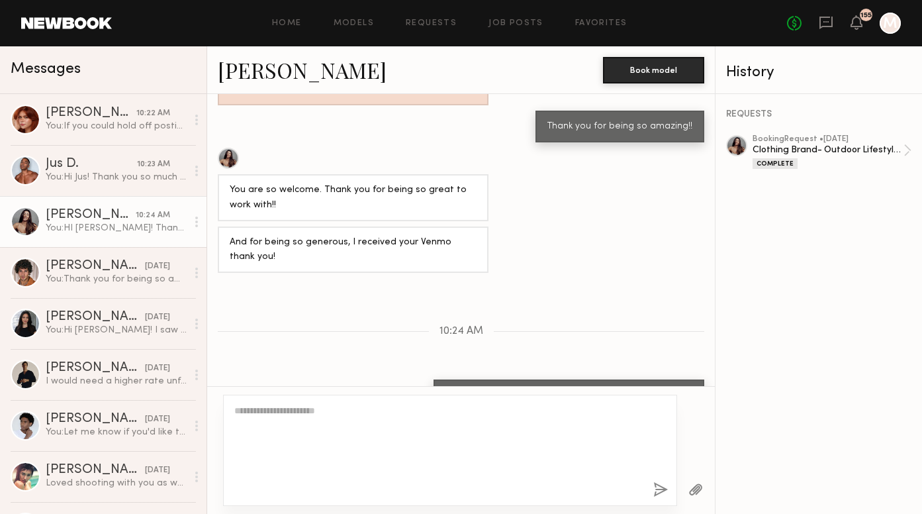
scroll to position [1619, 0]
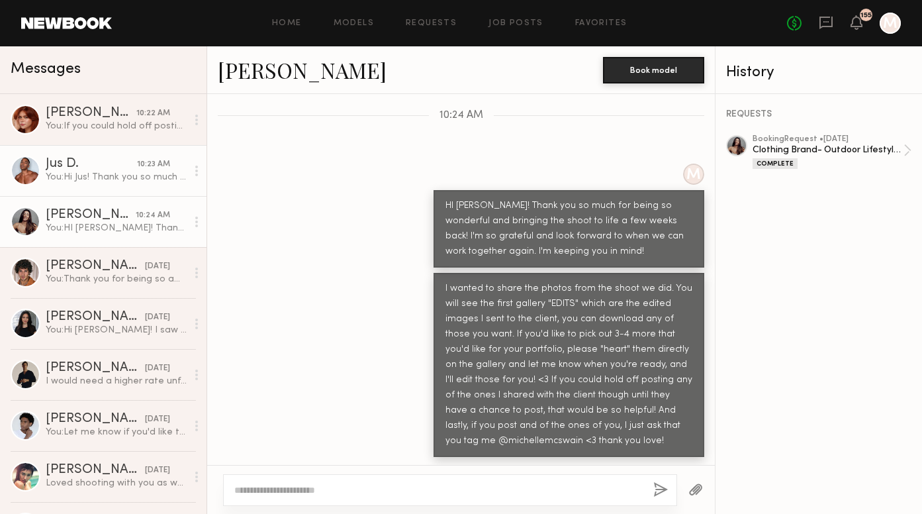
click at [152, 169] on div "10:23 AM" at bounding box center [153, 164] width 33 height 13
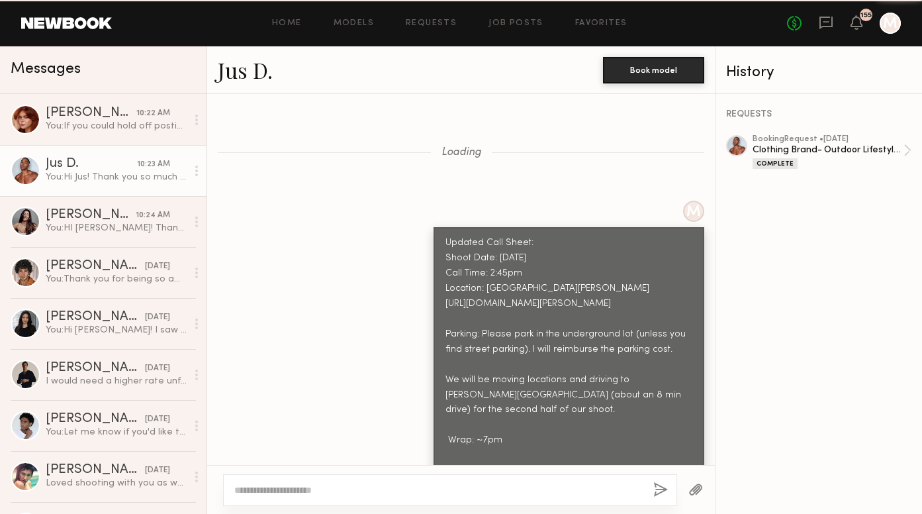
scroll to position [1894, 0]
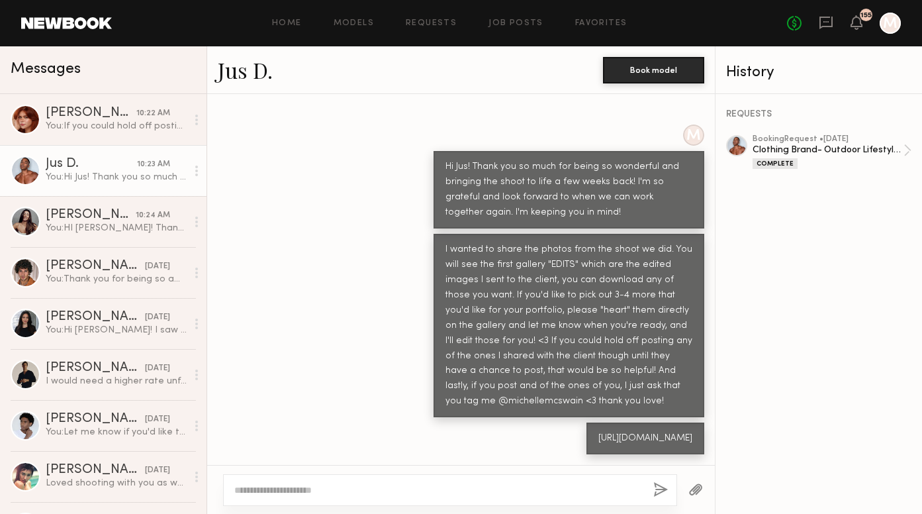
drag, startPoint x: 481, startPoint y: 440, endPoint x: 439, endPoint y: 423, distance: 45.7
click at [587, 423] on div "[URL][DOMAIN_NAME]" at bounding box center [646, 438] width 118 height 32
copy div "[URL][DOMAIN_NAME]"
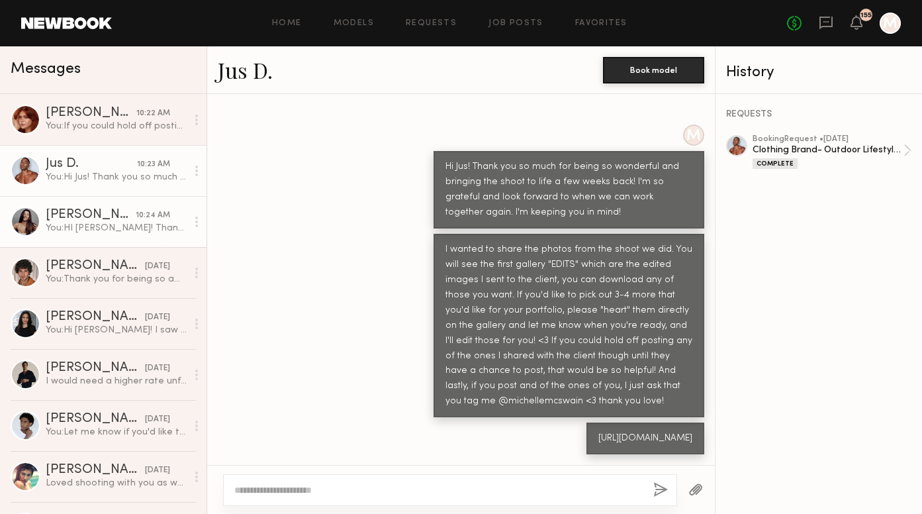
click at [83, 220] on div "[PERSON_NAME]" at bounding box center [91, 215] width 90 height 13
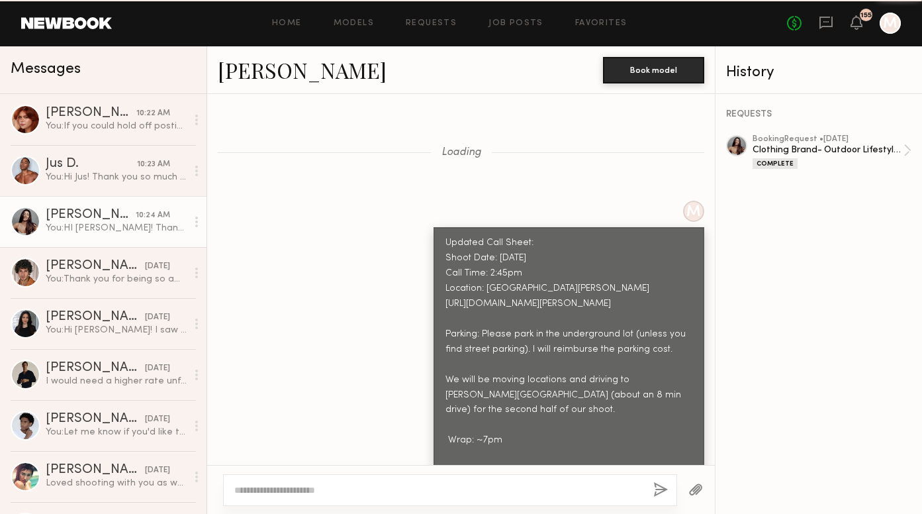
scroll to position [1619, 0]
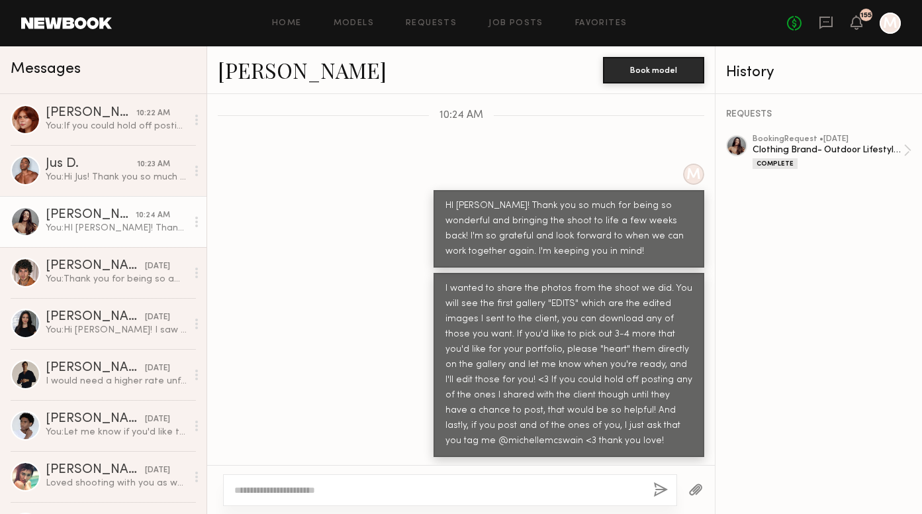
click at [265, 496] on textarea at bounding box center [438, 489] width 408 height 13
type textarea "**********"
click at [659, 485] on button "button" at bounding box center [660, 490] width 15 height 17
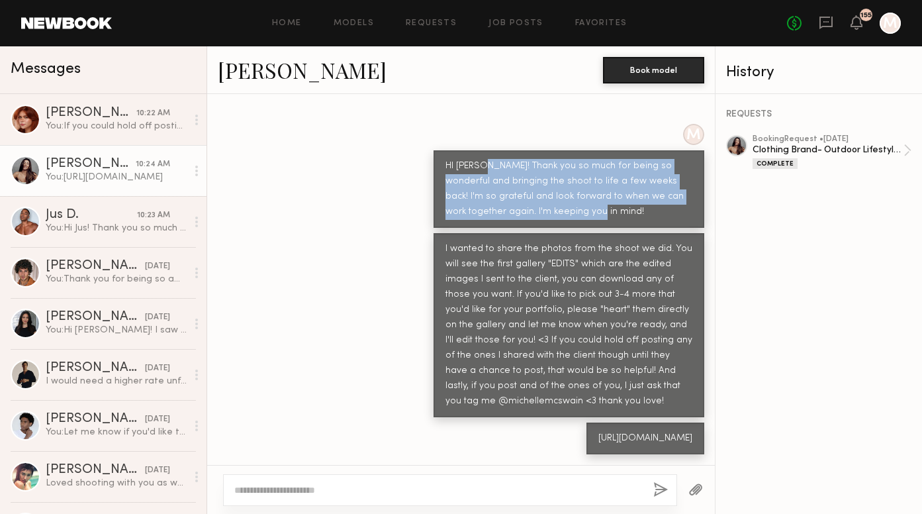
copy div "Thank you so much for being so wonderful and bringing the shoot to life a few w…"
drag, startPoint x: 544, startPoint y: 193, endPoint x: 479, endPoint y: 152, distance: 75.9
click at [479, 159] on div "HI [PERSON_NAME]! Thank you so much for being so wonderful and bringing the sho…" at bounding box center [569, 189] width 247 height 61
click at [104, 261] on div "[PERSON_NAME]" at bounding box center [95, 266] width 99 height 13
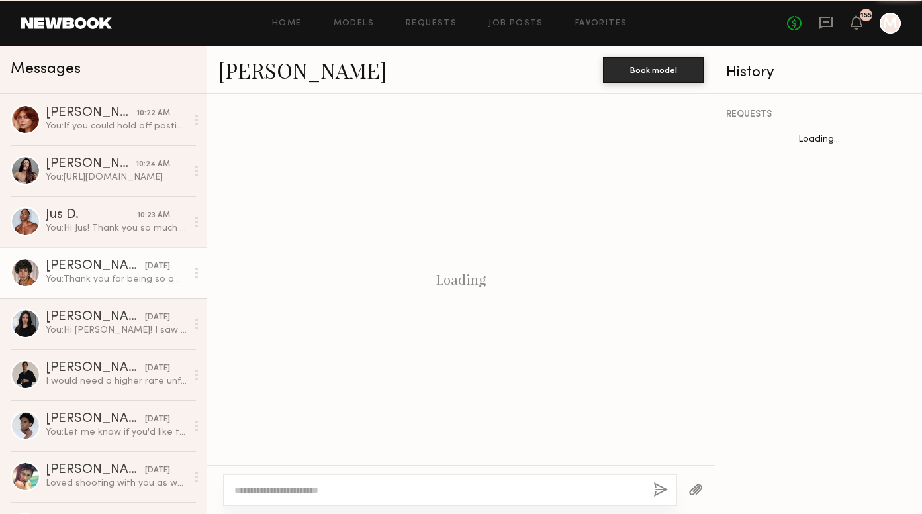
scroll to position [896, 0]
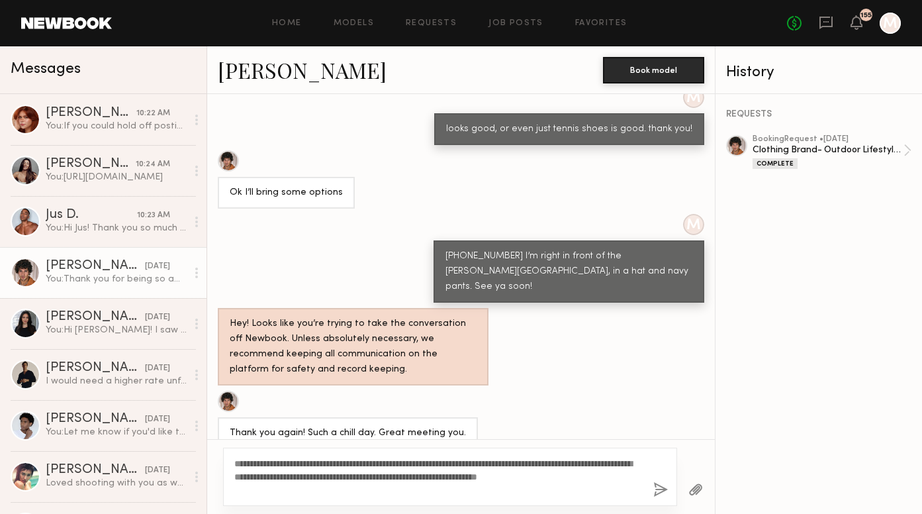
type textarea "**********"
click at [660, 487] on button "button" at bounding box center [660, 490] width 15 height 17
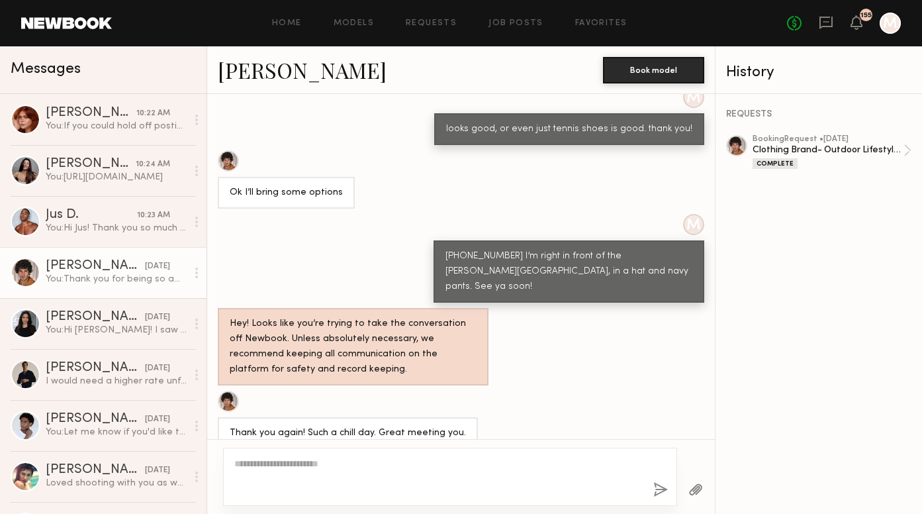
scroll to position [1207, 0]
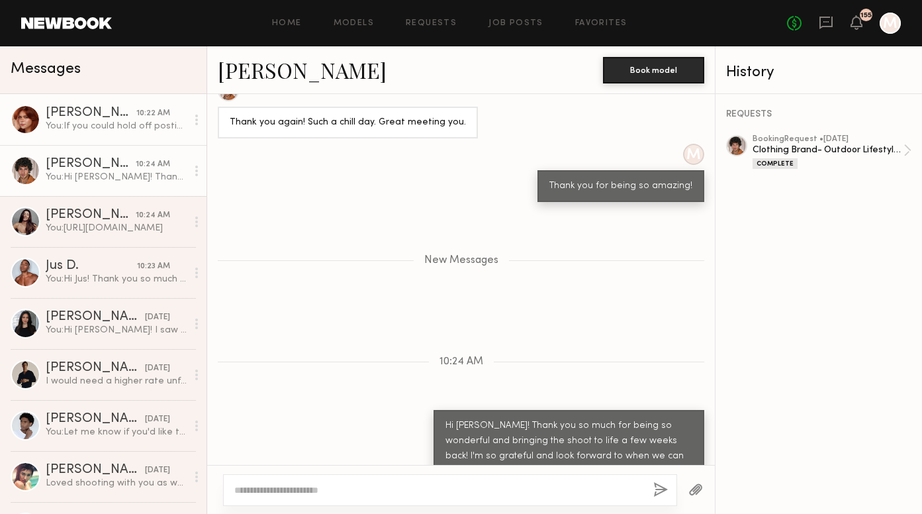
click at [130, 124] on div "You: If you could hold off posting any of the ones I shared with the client tho…" at bounding box center [116, 126] width 141 height 13
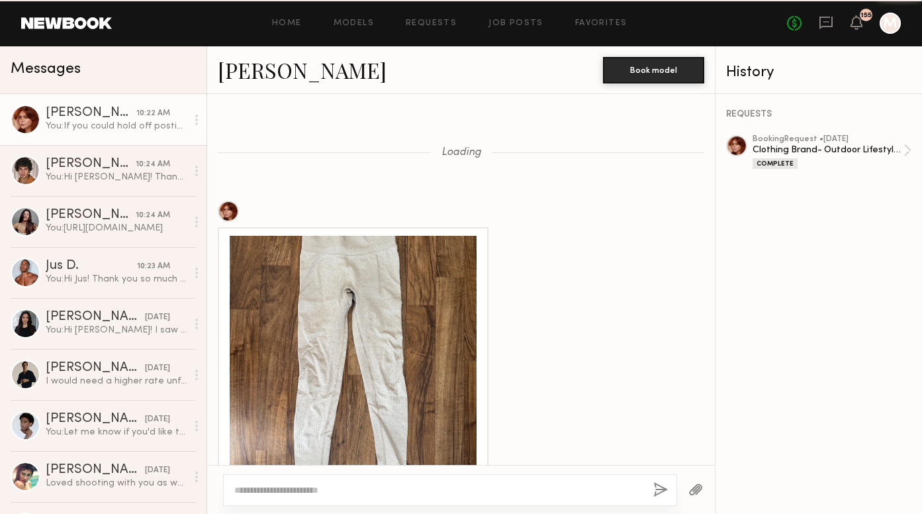
scroll to position [1696, 0]
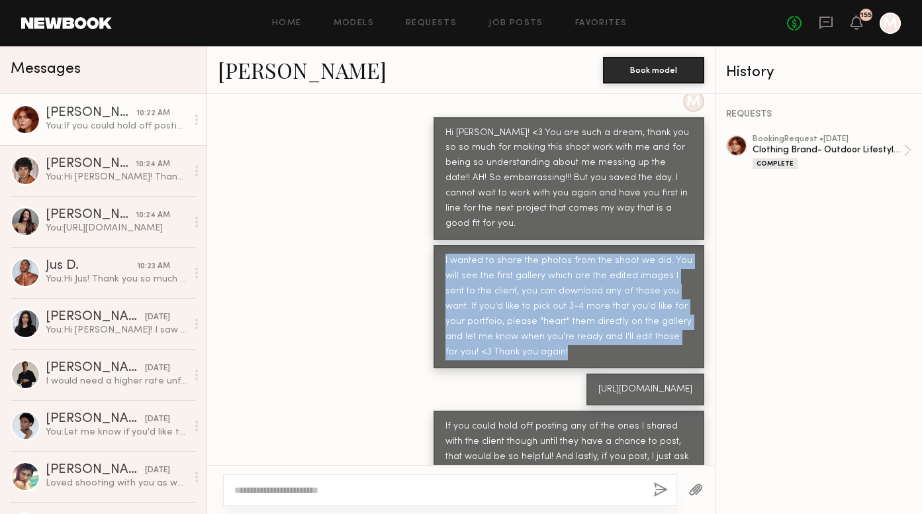
drag, startPoint x: 522, startPoint y: 303, endPoint x: 443, endPoint y: 211, distance: 121.6
click at [443, 245] on div "I wanted to share the photos from the shoot we did. You will see the first gall…" at bounding box center [569, 306] width 271 height 123
copy div "I wanted to share the photos from the shoot we did. You will see the first gall…"
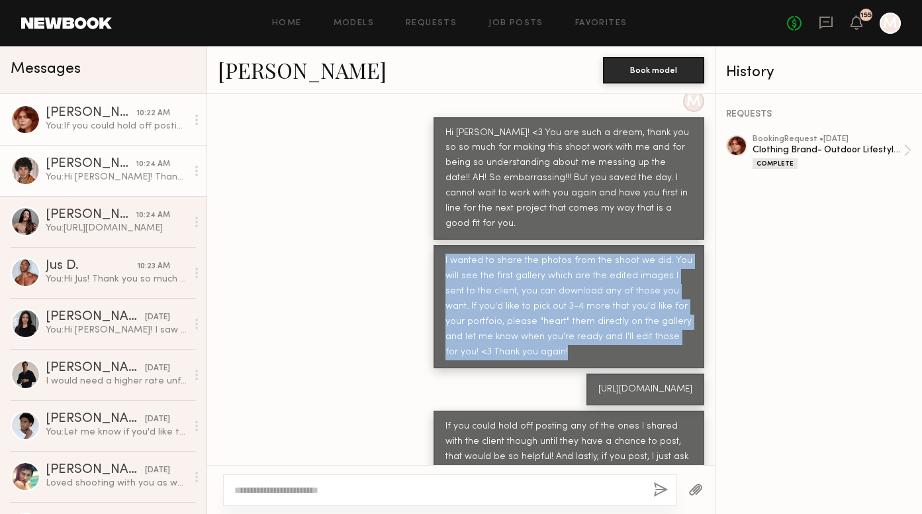
click at [95, 173] on div "You: Hi [PERSON_NAME]! Thank you so much for being so wonderful and bringing th…" at bounding box center [116, 177] width 141 height 13
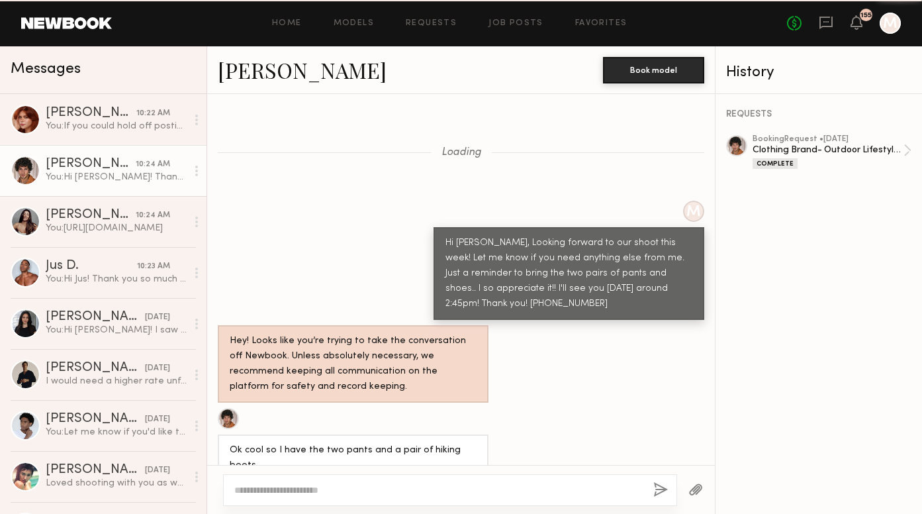
scroll to position [1106, 0]
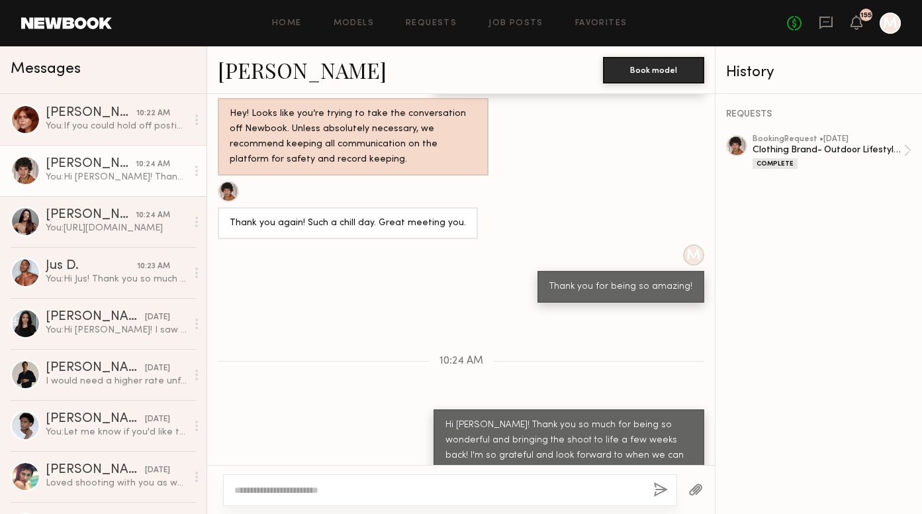
click at [287, 483] on textarea at bounding box center [438, 489] width 408 height 13
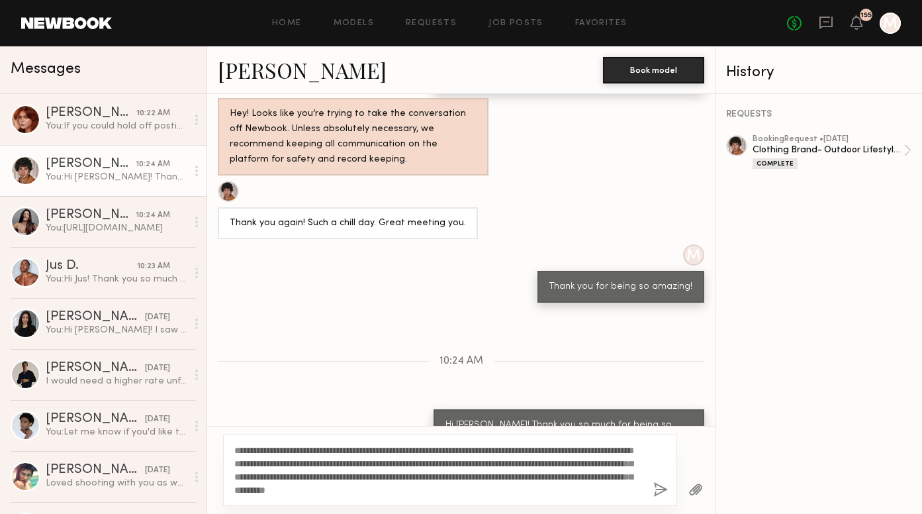
type textarea "**********"
click at [657, 490] on button "button" at bounding box center [660, 490] width 15 height 17
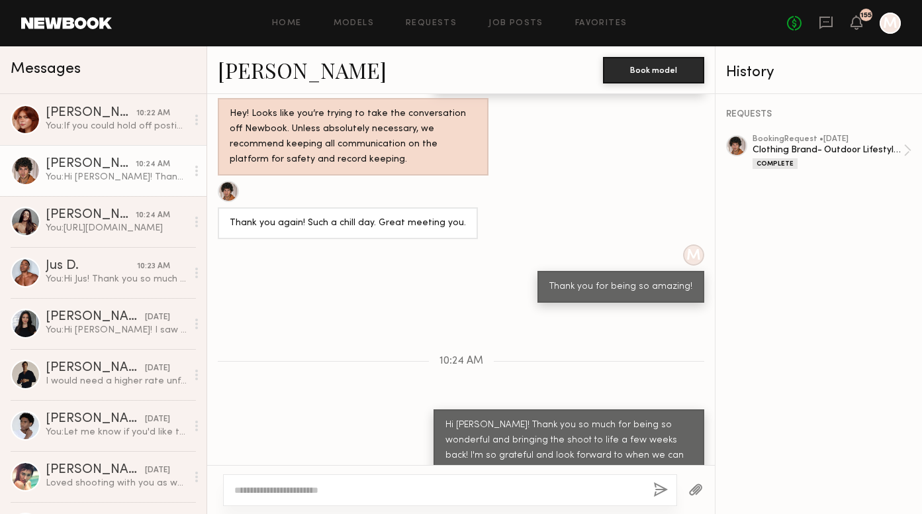
scroll to position [1235, 0]
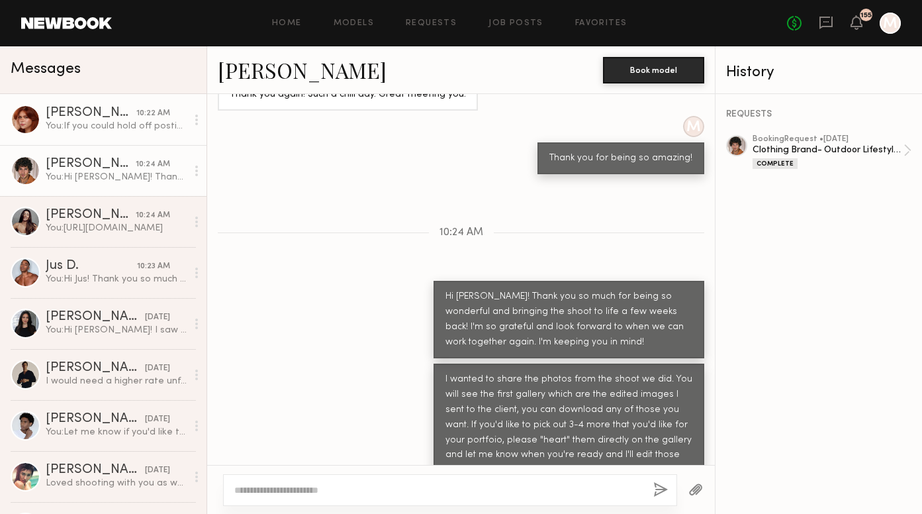
click at [110, 108] on div "[PERSON_NAME]" at bounding box center [91, 113] width 91 height 13
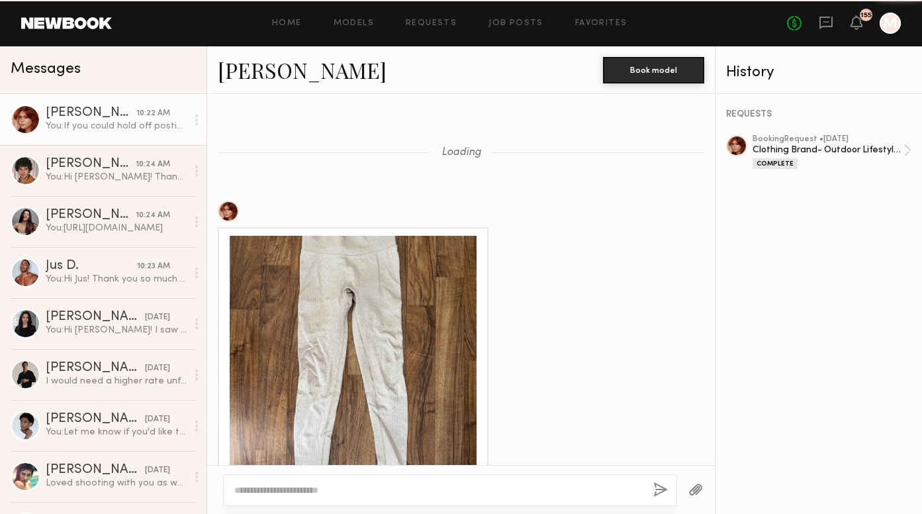
scroll to position [1696, 0]
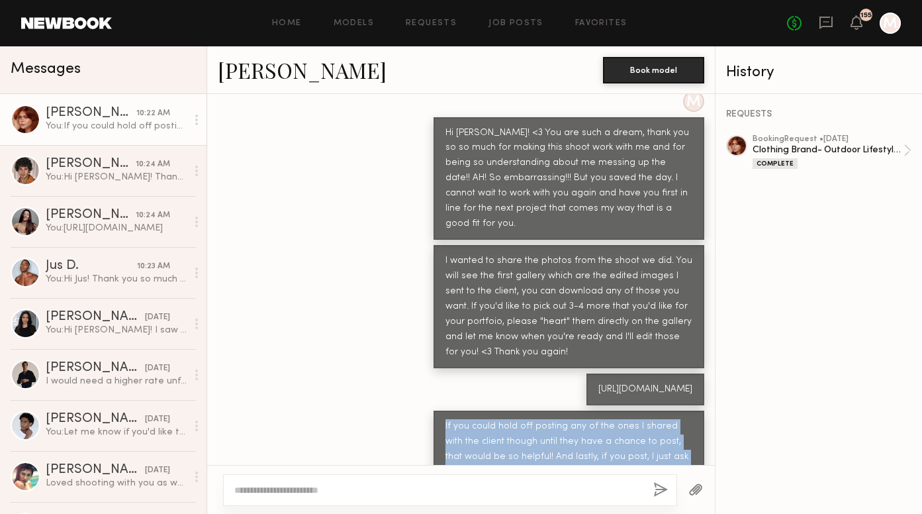
copy div "If you could hold off posting any of the ones I shared with the client though u…"
drag, startPoint x: 665, startPoint y: 437, endPoint x: 443, endPoint y: 388, distance: 227.8
click at [443, 410] on div "If you could hold off posting any of the ones I shared with the client though u…" at bounding box center [569, 448] width 271 height 77
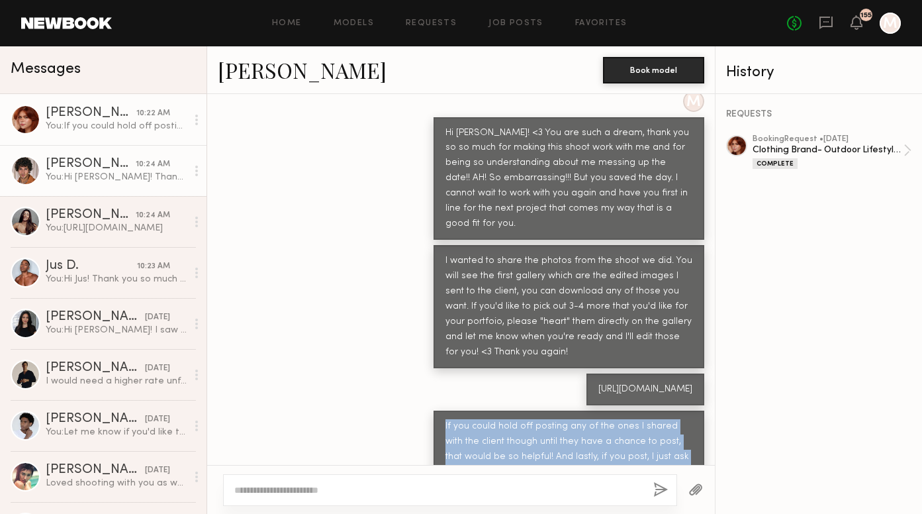
click at [116, 169] on div "[PERSON_NAME]" at bounding box center [91, 164] width 90 height 13
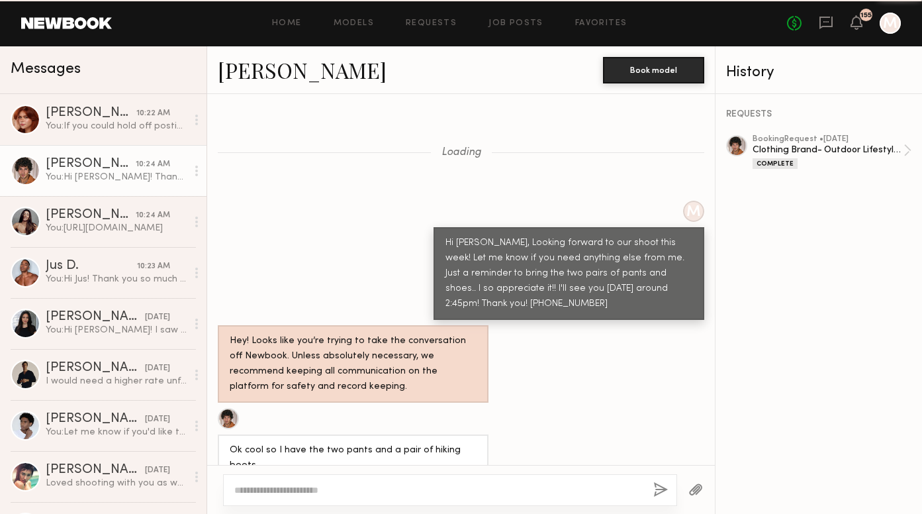
scroll to position [1235, 0]
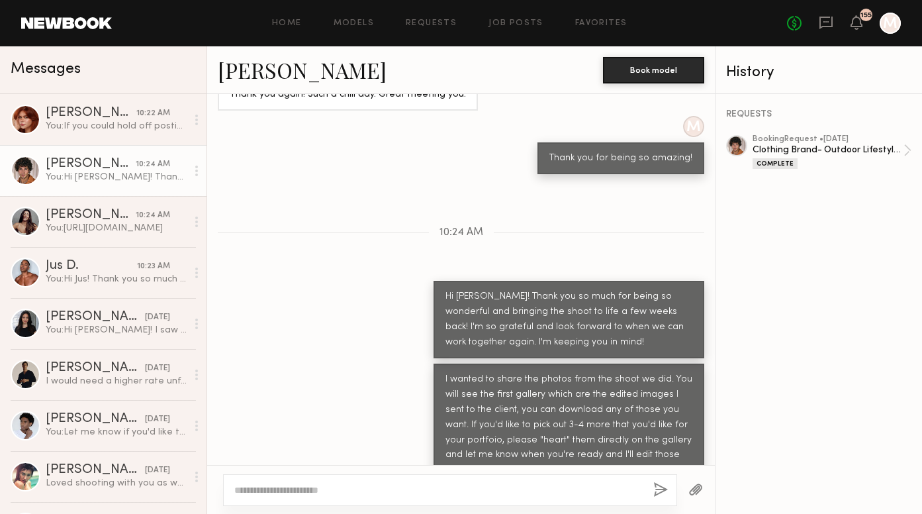
click at [387, 489] on textarea at bounding box center [438, 489] width 408 height 13
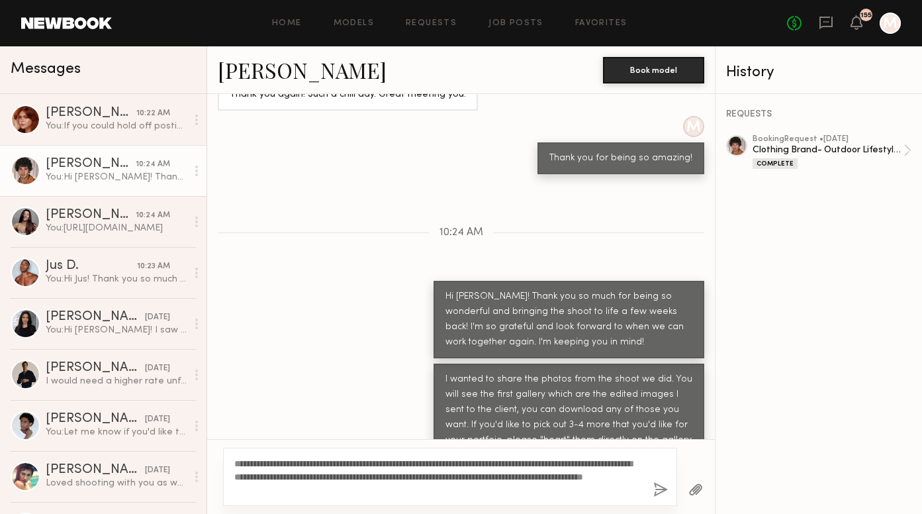
type textarea "**********"
click at [660, 489] on button "button" at bounding box center [660, 490] width 15 height 17
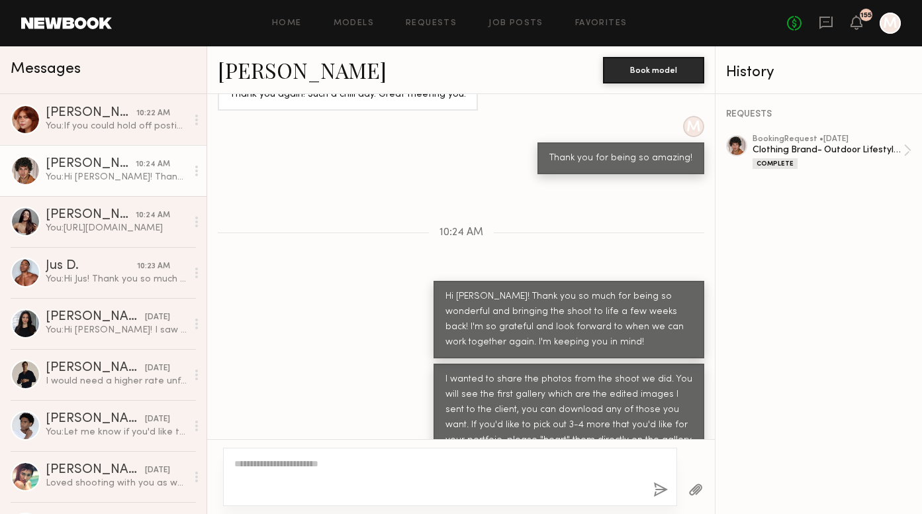
scroll to position [1317, 0]
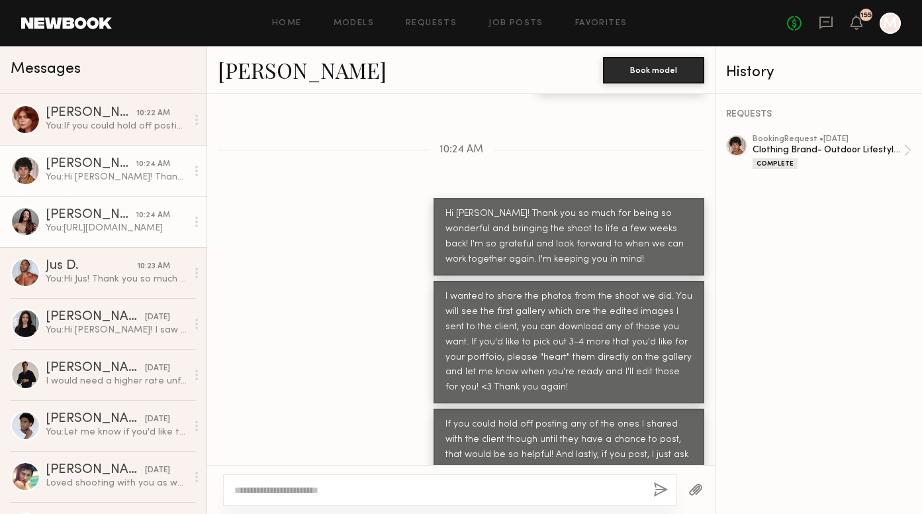
click at [84, 232] on div "You: [URL][DOMAIN_NAME]" at bounding box center [116, 228] width 141 height 13
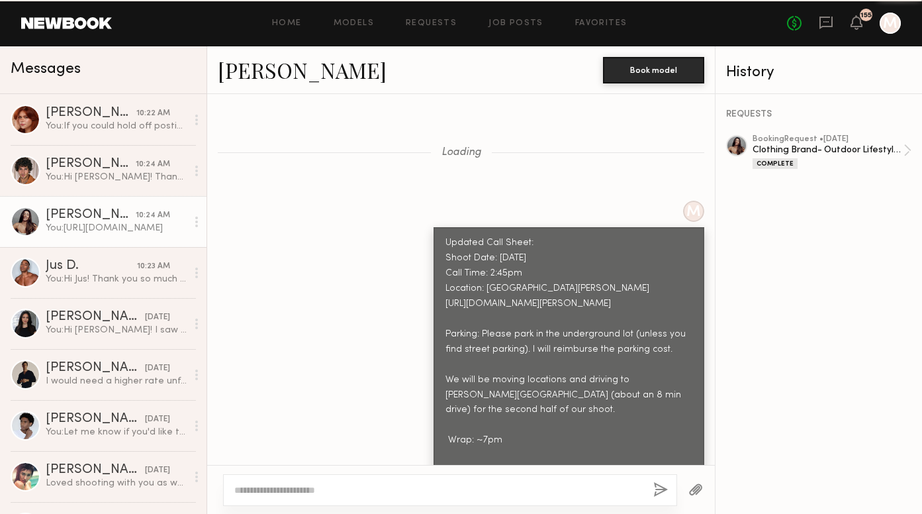
scroll to position [1672, 0]
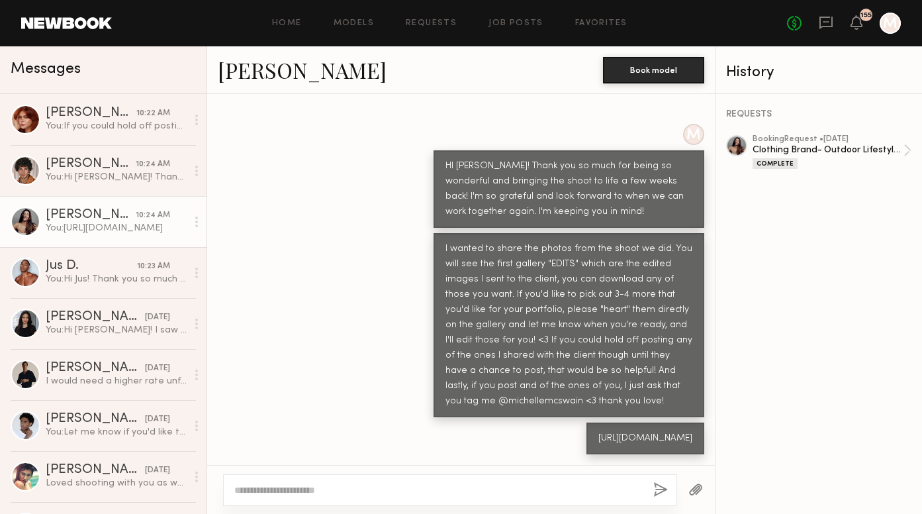
copy div "[URL][DOMAIN_NAME]"
drag, startPoint x: 496, startPoint y: 437, endPoint x: 422, endPoint y: 420, distance: 75.5
click at [422, 422] on div "[URL][DOMAIN_NAME]" at bounding box center [461, 438] width 508 height 32
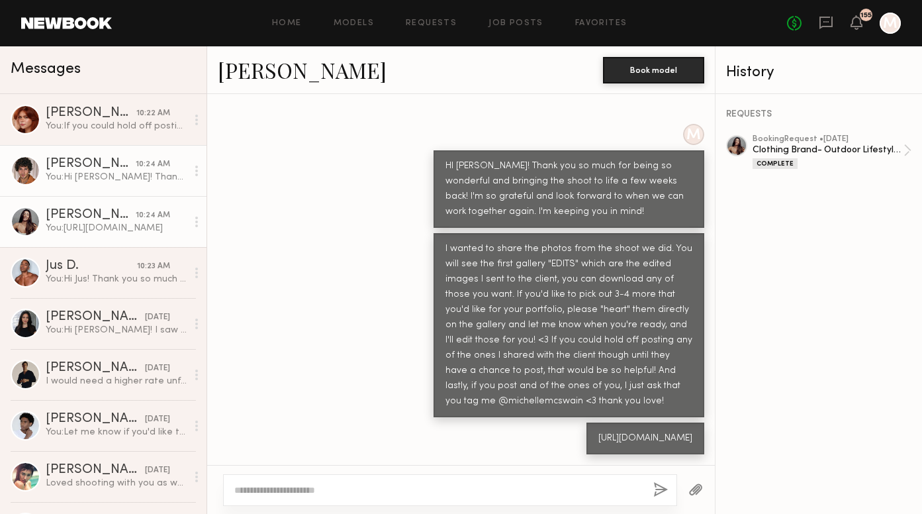
click at [111, 174] on div "You: Hi [PERSON_NAME]! Thank you so much for being so wonderful and bringing th…" at bounding box center [116, 177] width 141 height 13
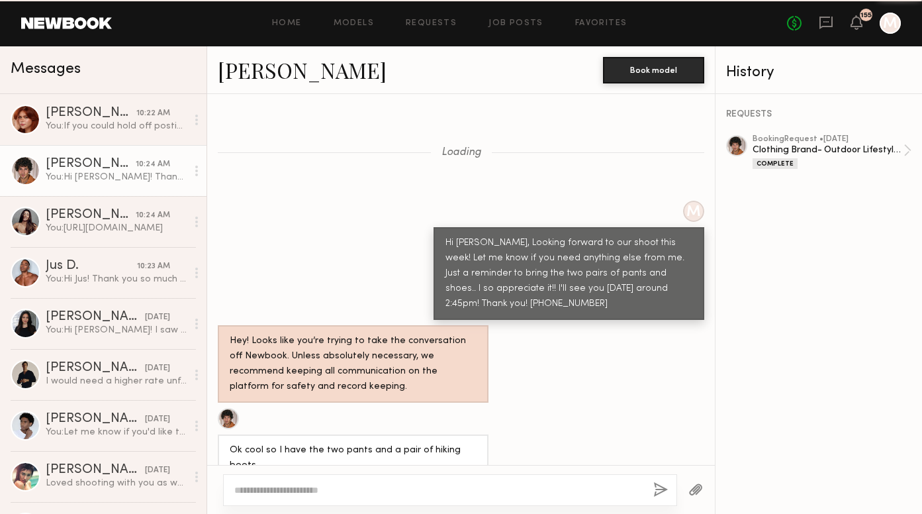
scroll to position [1317, 0]
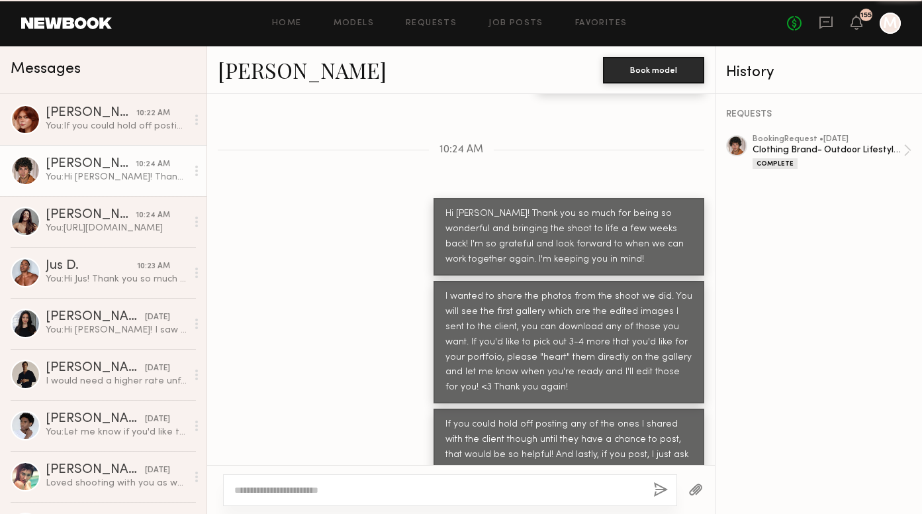
click at [365, 485] on textarea at bounding box center [438, 489] width 408 height 13
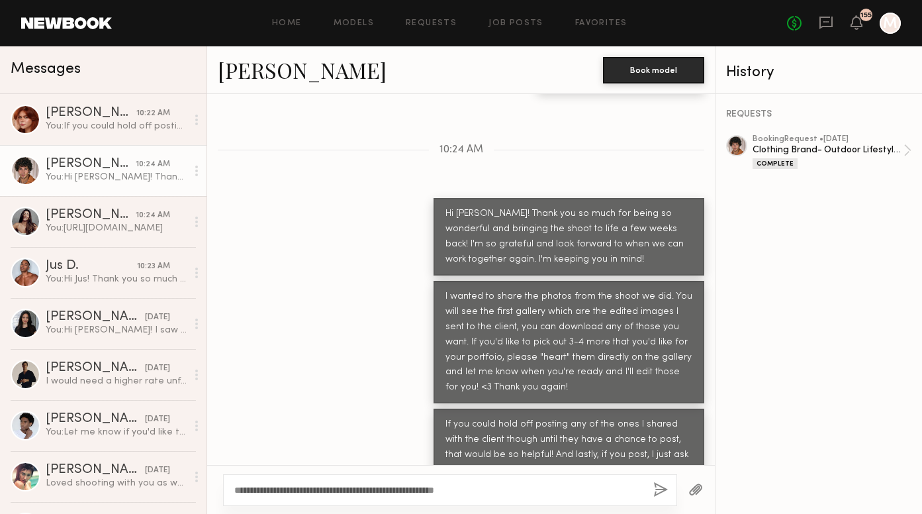
type textarea "**********"
click at [658, 485] on button "button" at bounding box center [660, 490] width 15 height 17
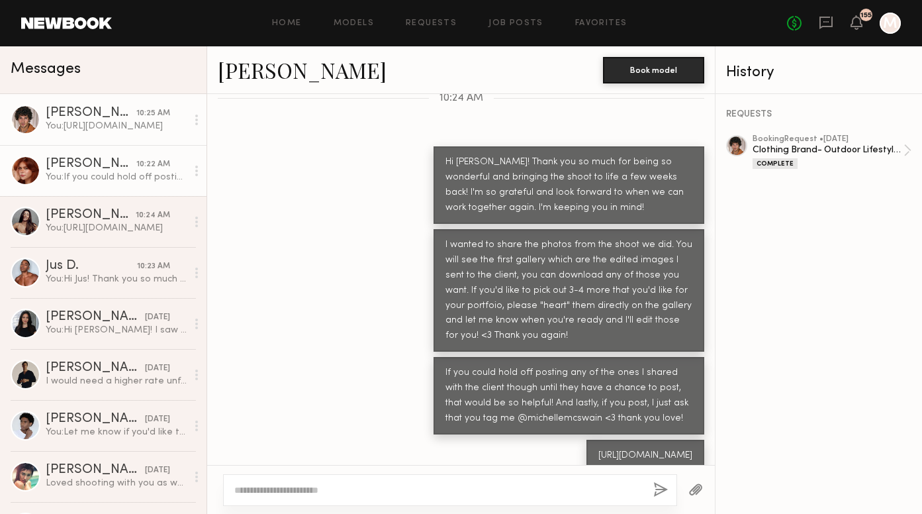
click at [122, 166] on div "[PERSON_NAME]" at bounding box center [91, 164] width 91 height 13
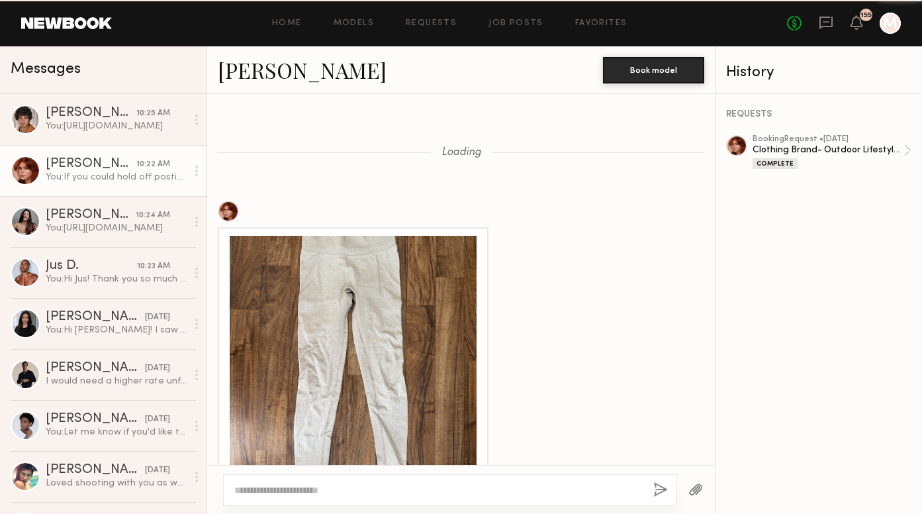
scroll to position [1696, 0]
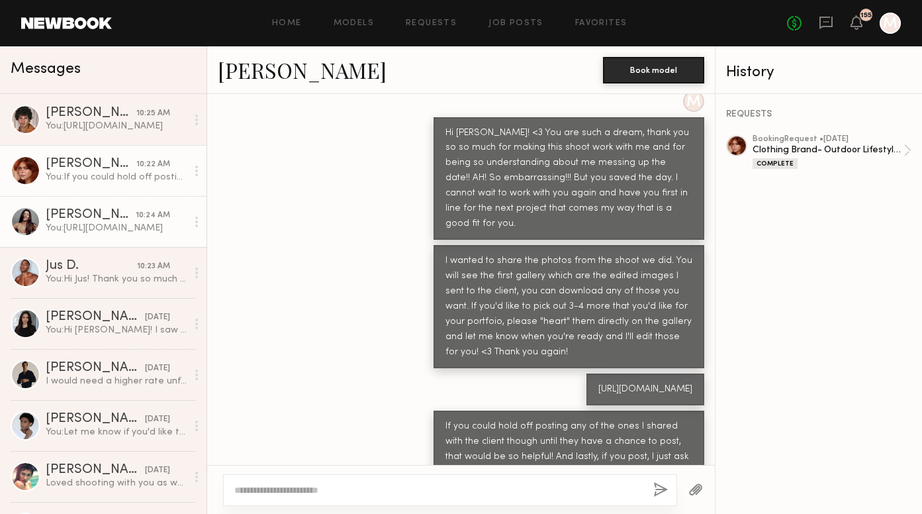
click at [118, 220] on div "[PERSON_NAME]" at bounding box center [91, 215] width 90 height 13
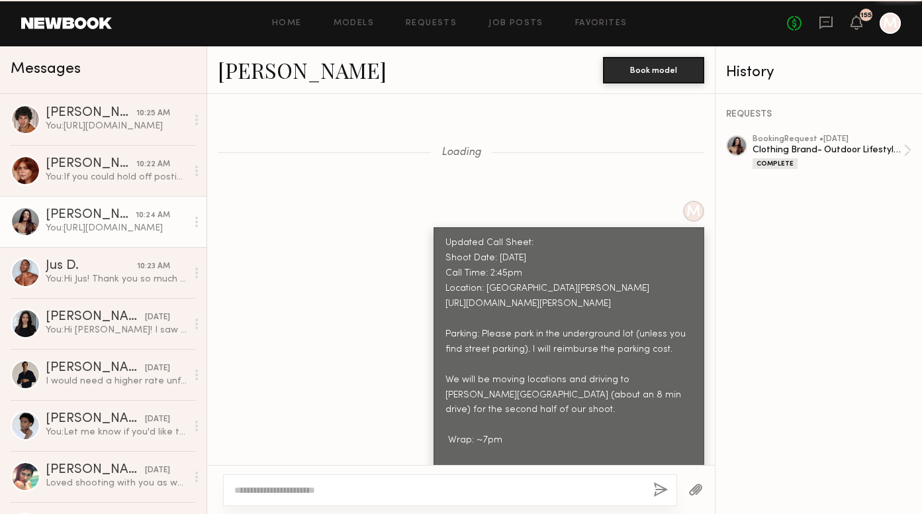
scroll to position [1672, 0]
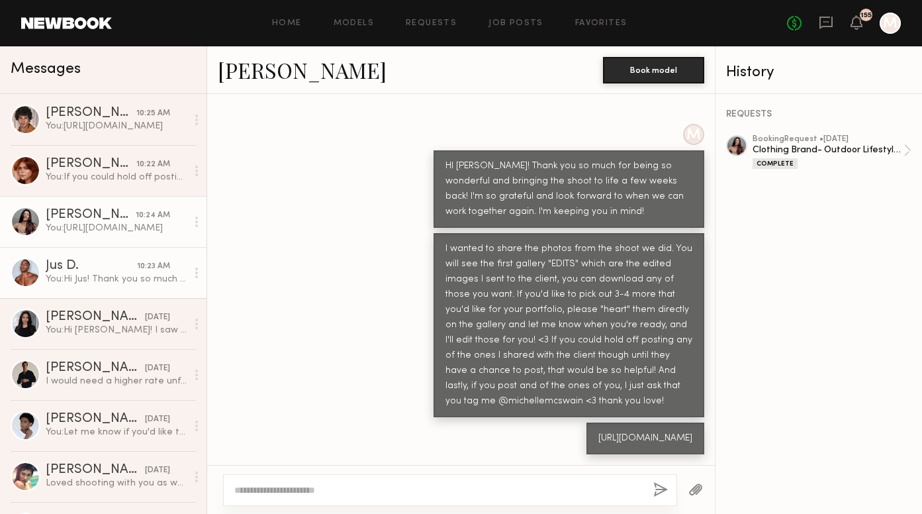
click at [114, 277] on div "You: Hi Jus! Thank you so much for being so wonderful and bringing the shoot to…" at bounding box center [116, 279] width 141 height 13
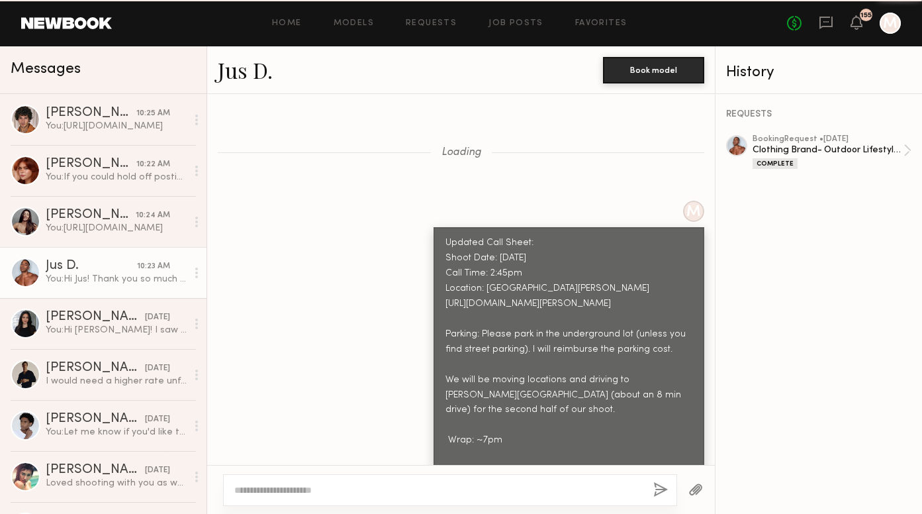
scroll to position [1894, 0]
